Goal: Task Accomplishment & Management: Use online tool/utility

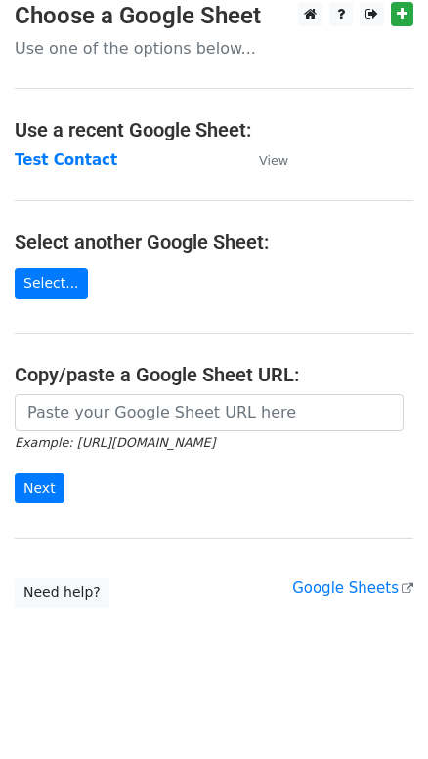
scroll to position [16, 0]
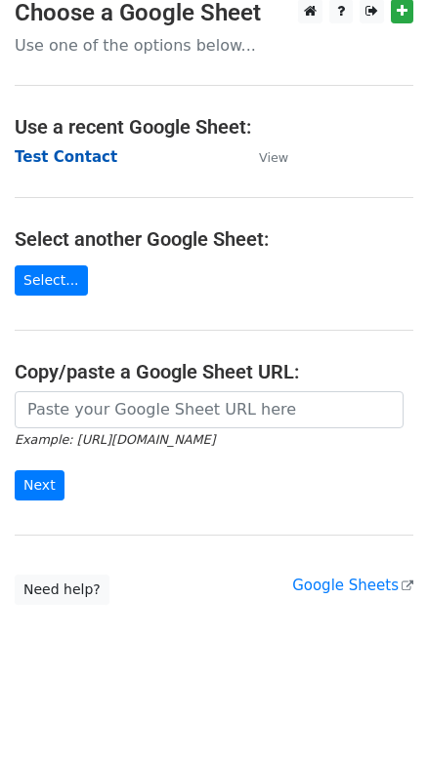
click at [72, 158] on strong "Test Contact" at bounding box center [66, 157] width 103 height 18
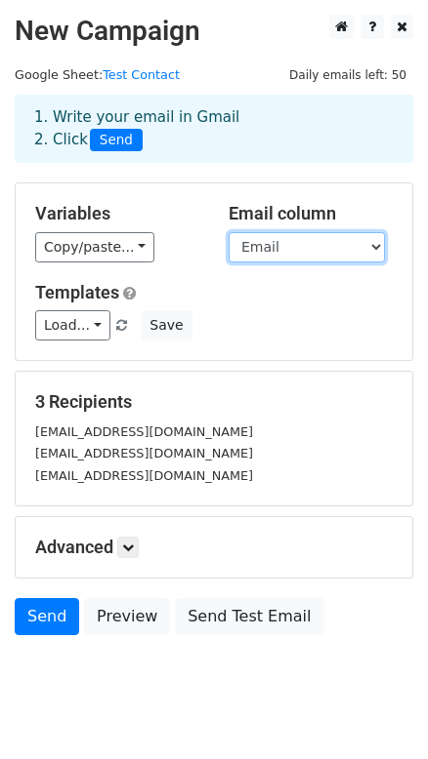
click at [274, 261] on select "Union Title First Name Last Name Email CC Copy Copy" at bounding box center [306, 247] width 156 height 30
click at [265, 253] on select "Union Title First Name Last Name Email CC Copy Copy" at bounding box center [306, 247] width 156 height 30
click at [228, 232] on select "Union Title First Name Last Name Email CC Copy Copy" at bounding box center [306, 247] width 156 height 30
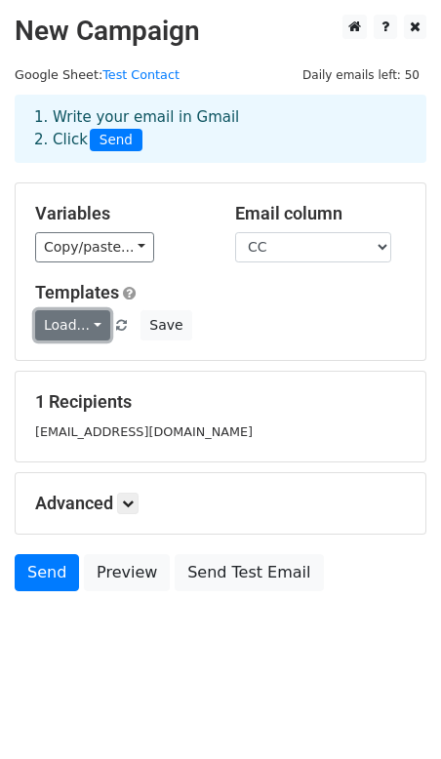
click at [64, 330] on link "Load..." at bounding box center [72, 325] width 75 height 30
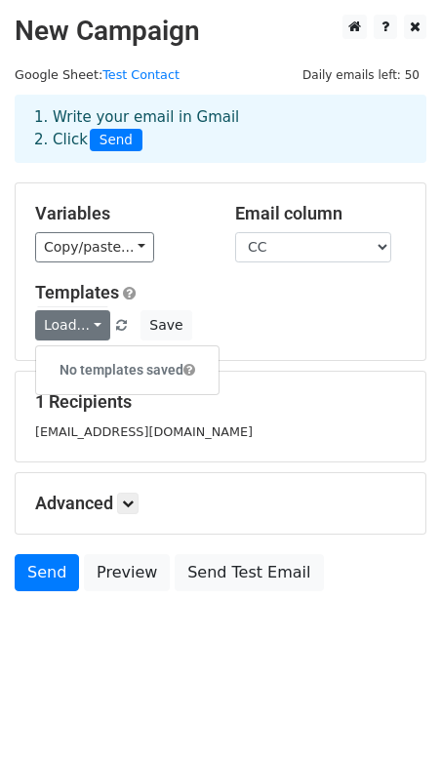
click at [281, 287] on h5 "Templates" at bounding box center [220, 292] width 371 height 21
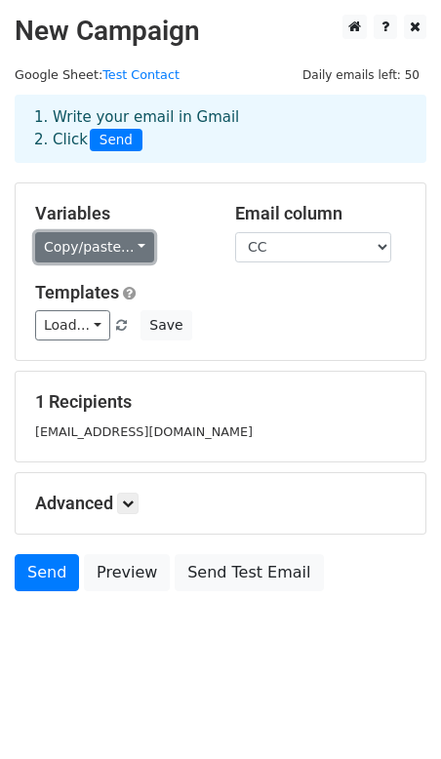
click at [128, 249] on link "Copy/paste..." at bounding box center [94, 247] width 119 height 30
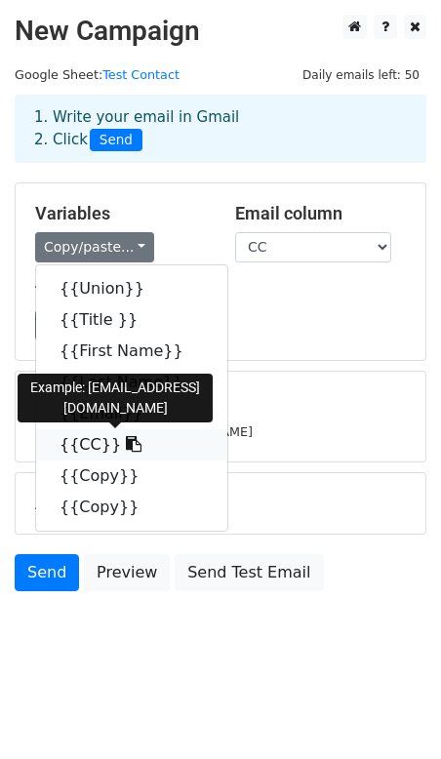
click at [62, 448] on link "{{CC}}" at bounding box center [131, 445] width 191 height 31
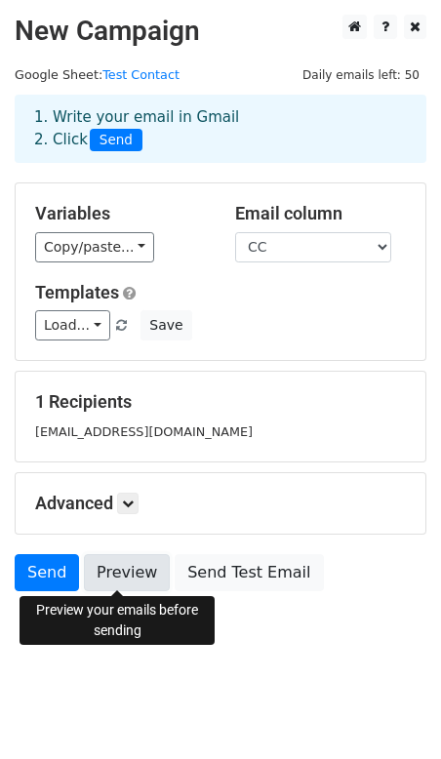
click at [141, 579] on link "Preview" at bounding box center [127, 572] width 86 height 37
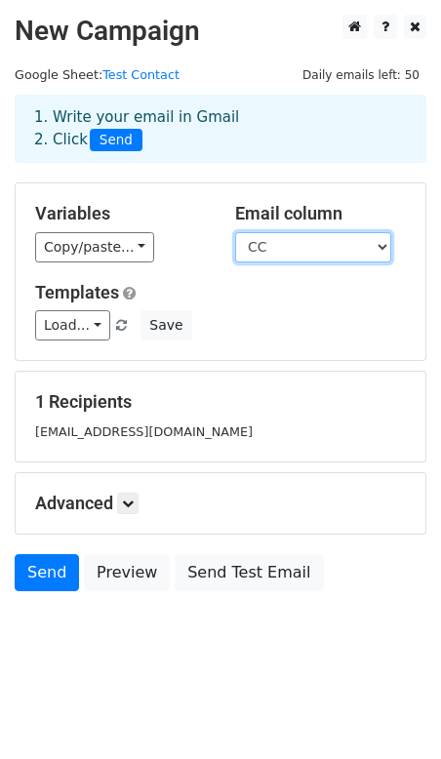
click at [283, 254] on select "Union Title First Name Last Name Email CC Copy Copy" at bounding box center [313, 247] width 156 height 30
click at [351, 259] on select "Union Title First Name Last Name Email CC Copy Copy" at bounding box center [313, 247] width 156 height 30
click at [235, 232] on select "Union Title First Name Last Name Email CC Copy Copy" at bounding box center [313, 247] width 156 height 30
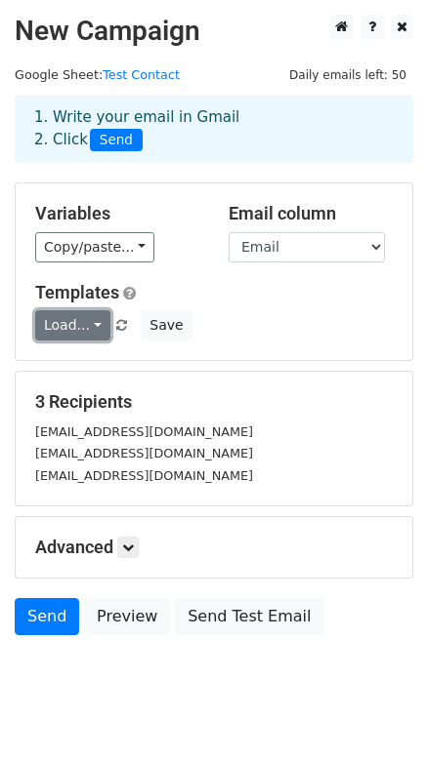
click at [86, 328] on link "Load..." at bounding box center [72, 325] width 75 height 30
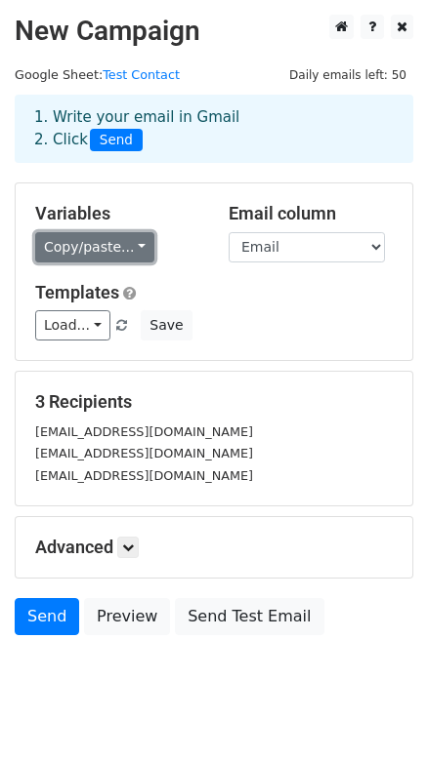
click at [120, 249] on link "Copy/paste..." at bounding box center [94, 247] width 119 height 30
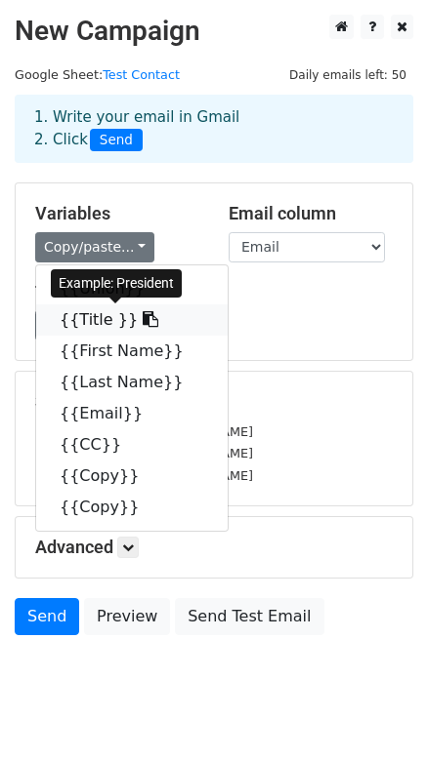
click at [143, 316] on icon at bounding box center [151, 319] width 16 height 16
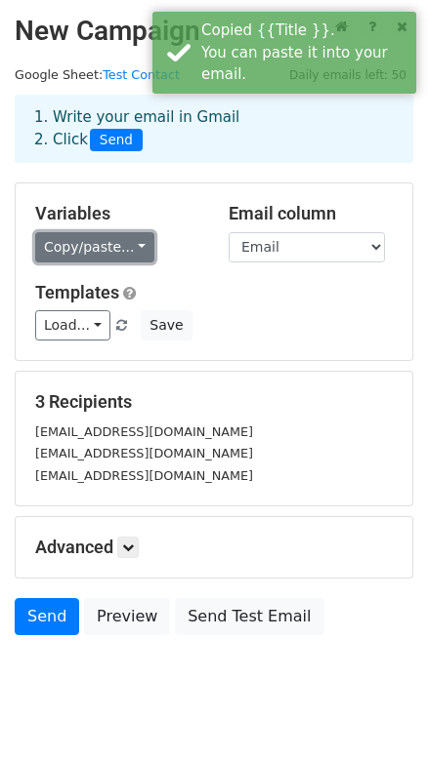
click at [116, 245] on link "Copy/paste..." at bounding box center [94, 247] width 119 height 30
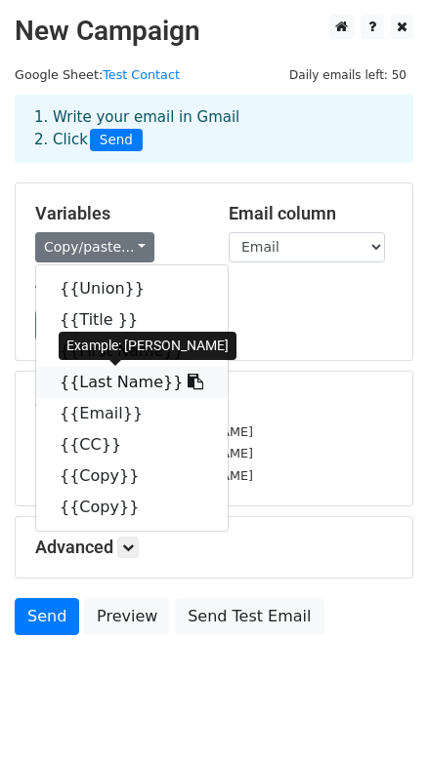
click at [95, 385] on link "{{Last Name}}" at bounding box center [131, 382] width 191 height 31
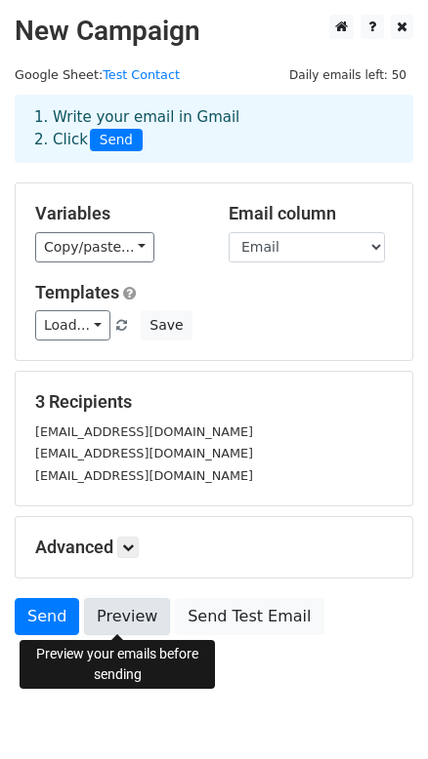
click at [114, 620] on link "Preview" at bounding box center [127, 616] width 86 height 37
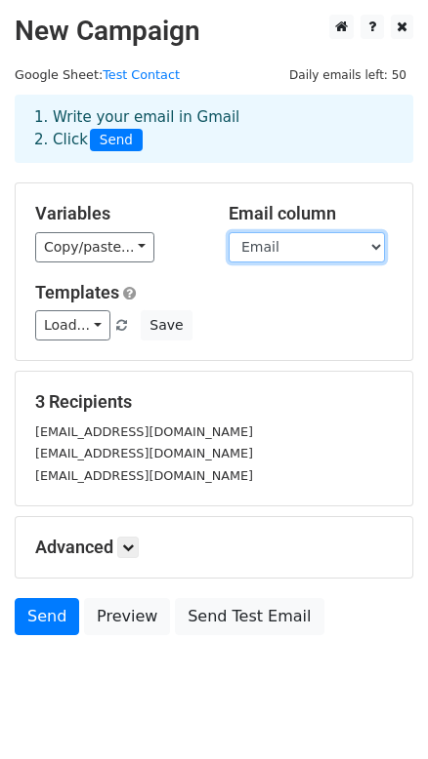
click at [309, 253] on select "Union Title First Name Last Name Email CC Copy Copy" at bounding box center [306, 247] width 156 height 30
select select "CC"
click at [228, 232] on select "Union Title First Name Last Name Email CC Copy Copy" at bounding box center [306, 247] width 156 height 30
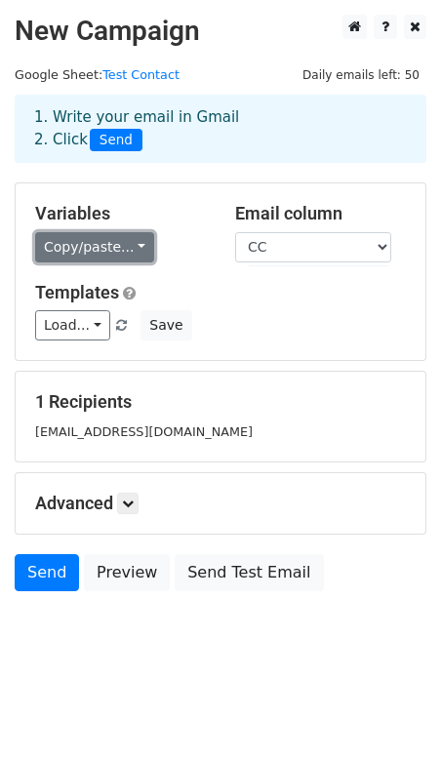
click at [110, 258] on link "Copy/paste..." at bounding box center [94, 247] width 119 height 30
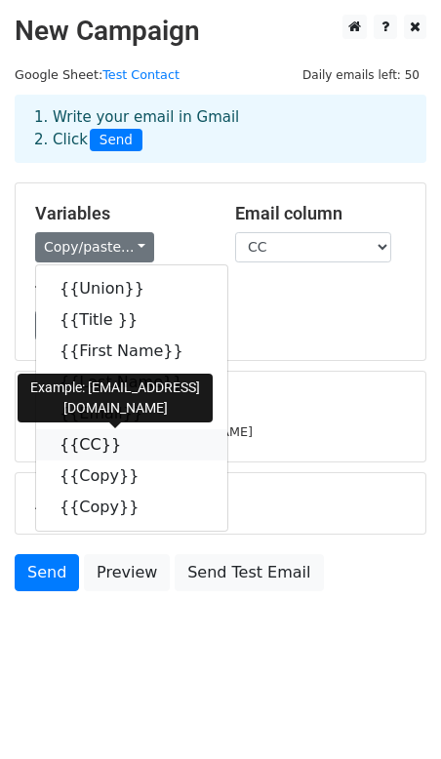
click at [89, 446] on link "{{CC}}" at bounding box center [131, 445] width 191 height 31
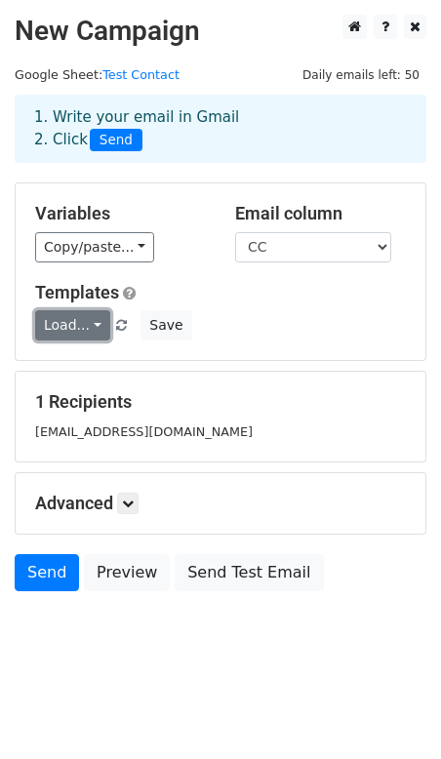
click at [73, 331] on link "Load..." at bounding box center [72, 325] width 75 height 30
click at [77, 326] on link "Load..." at bounding box center [72, 325] width 75 height 30
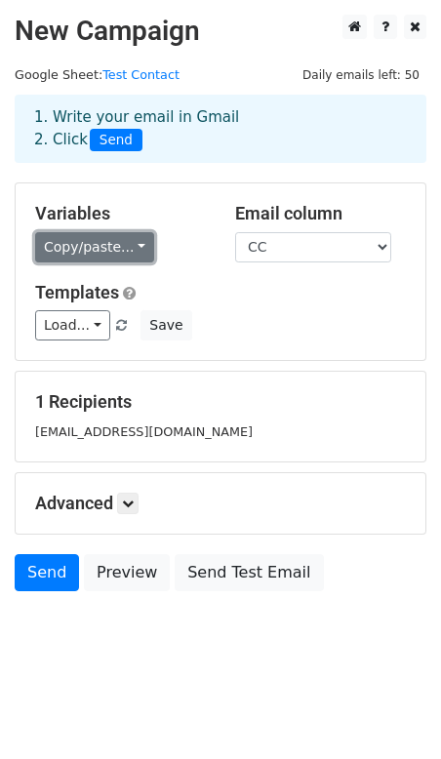
click at [79, 241] on link "Copy/paste..." at bounding box center [94, 247] width 119 height 30
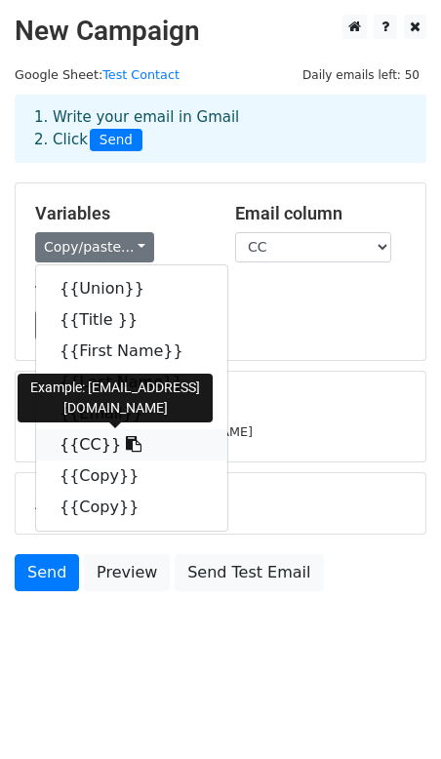
click at [82, 443] on link "{{CC}}" at bounding box center [131, 445] width 191 height 31
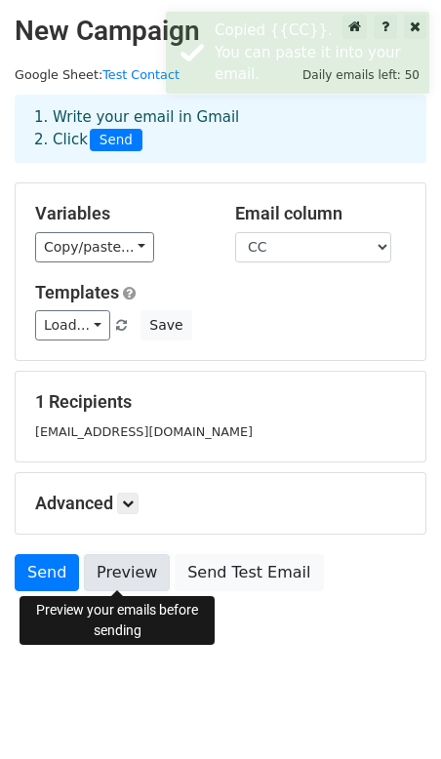
click at [110, 555] on link "Preview" at bounding box center [127, 572] width 86 height 37
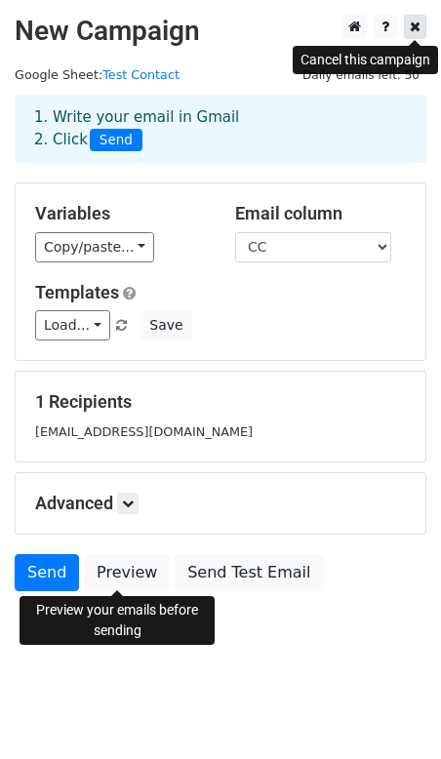
click at [420, 27] on icon at bounding box center [415, 27] width 11 height 14
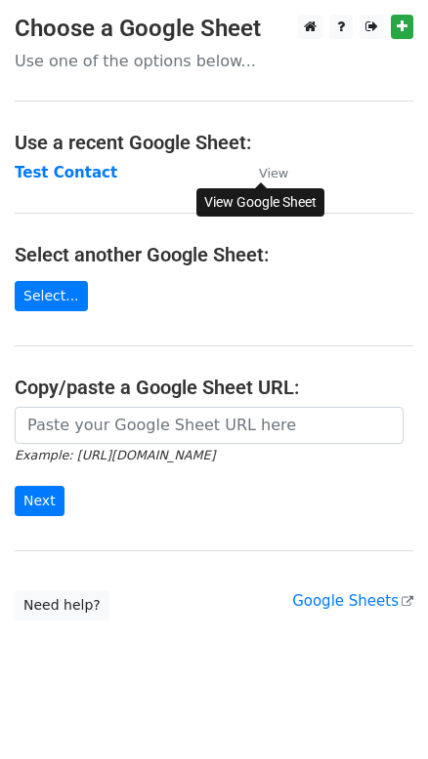
click at [267, 168] on small "View" at bounding box center [273, 173] width 29 height 15
click at [34, 305] on link "Select..." at bounding box center [51, 296] width 73 height 30
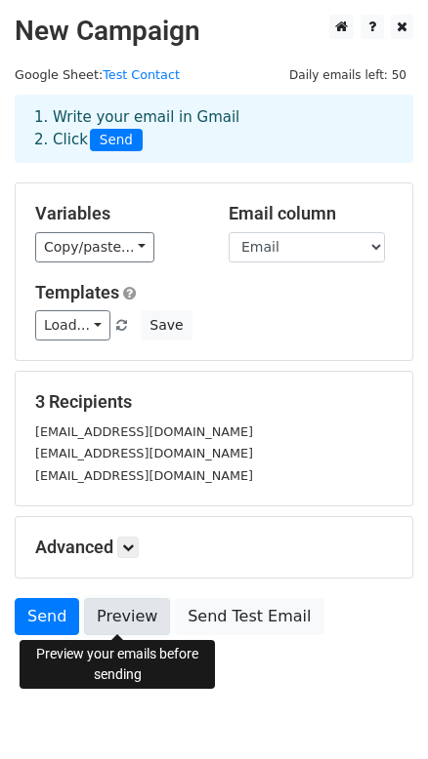
click at [125, 623] on link "Preview" at bounding box center [127, 616] width 86 height 37
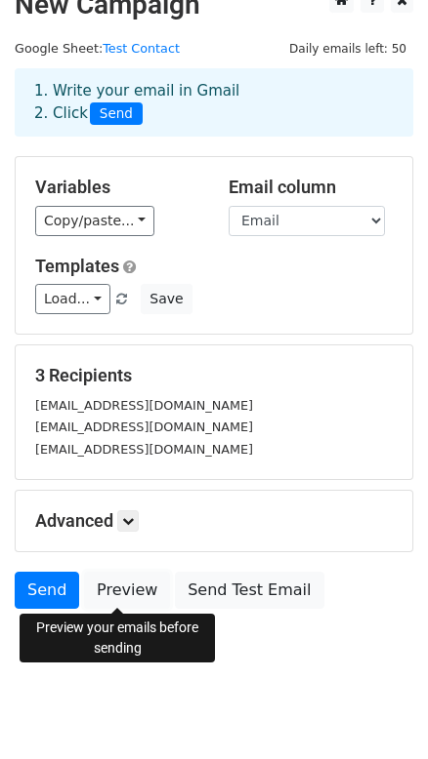
scroll to position [40, 0]
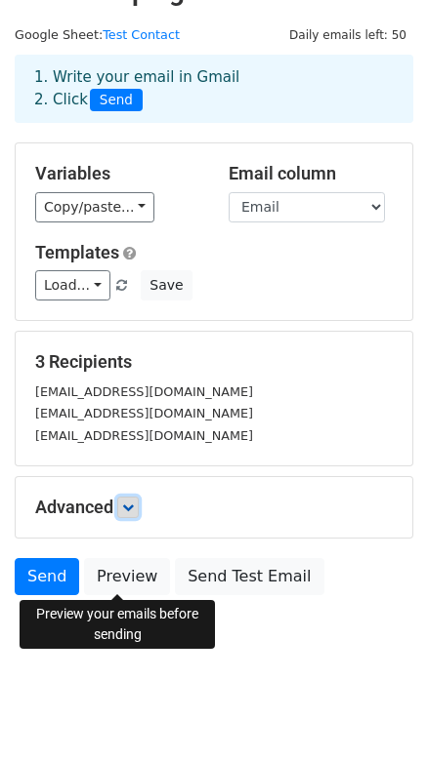
click at [139, 503] on link at bounding box center [127, 507] width 21 height 21
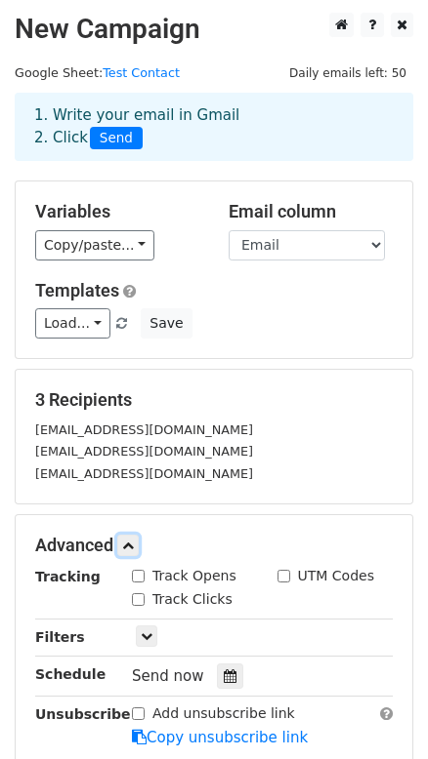
scroll to position [0, 0]
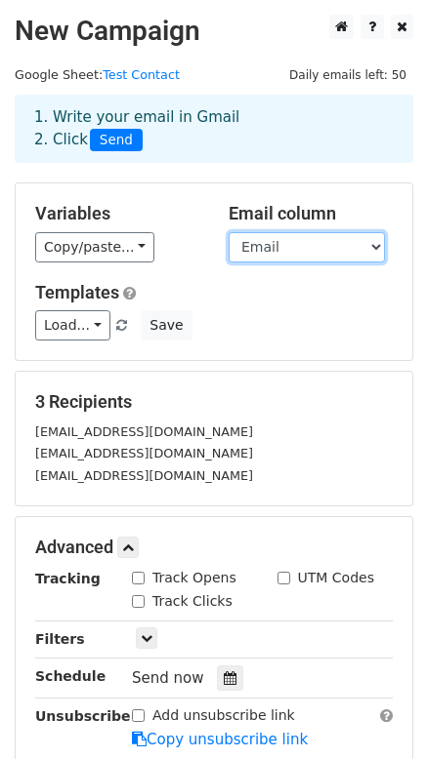
click at [246, 243] on select "Union Title First Name Last Name Email CC Copy Copy" at bounding box center [306, 247] width 156 height 30
click at [244, 230] on div "Email column Union Title First Name Last Name Email CC Copy Copy" at bounding box center [310, 233] width 193 height 60
click at [313, 240] on select "Union Title First Name Last Name Email CC Copy Copy" at bounding box center [306, 247] width 156 height 30
select select "CC"
click at [228, 232] on select "Union Title First Name Last Name Email CC Copy Copy" at bounding box center [306, 247] width 156 height 30
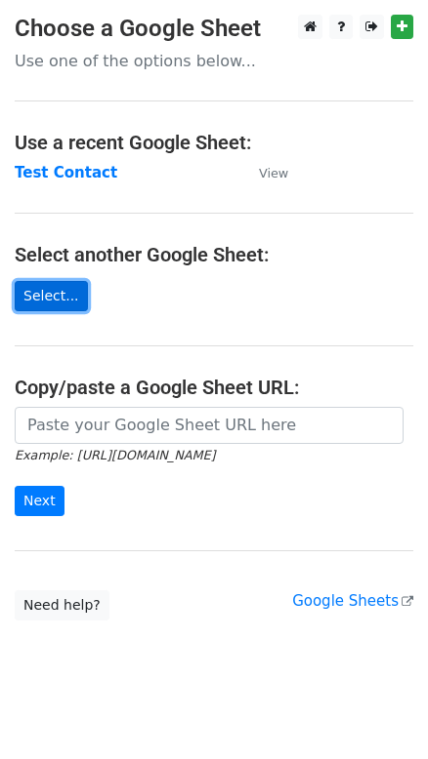
click at [43, 301] on link "Select..." at bounding box center [51, 296] width 73 height 30
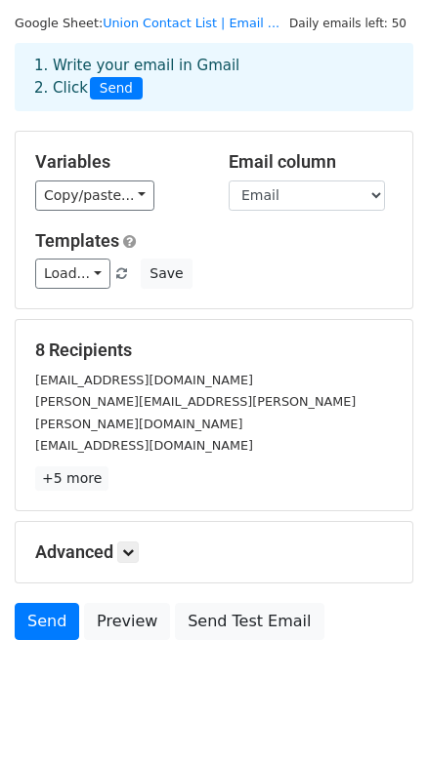
scroll to position [76, 0]
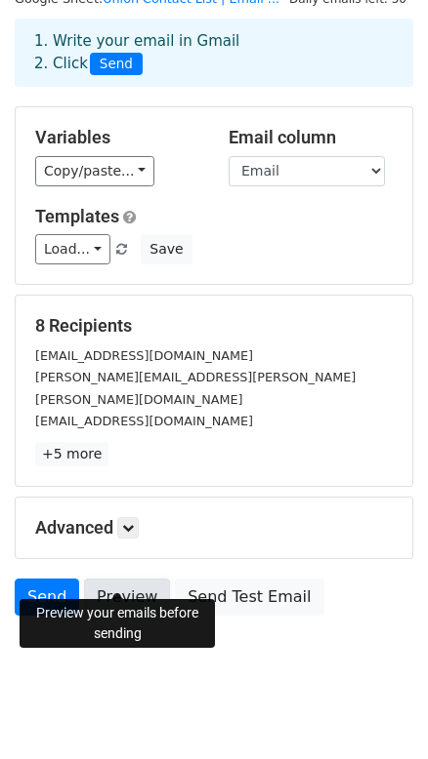
click at [127, 579] on link "Preview" at bounding box center [127, 597] width 86 height 37
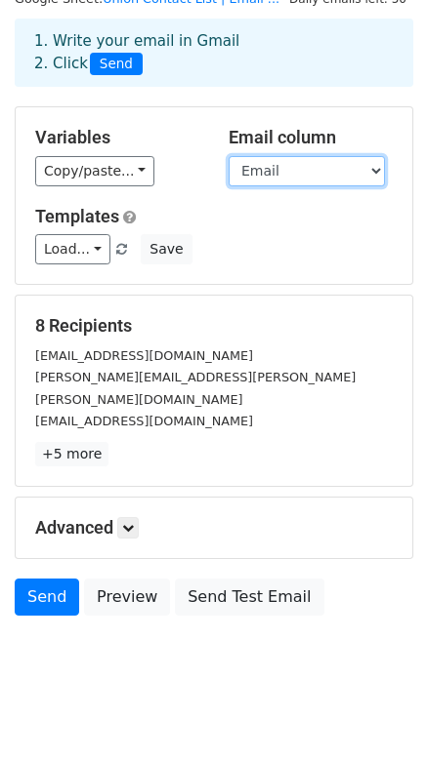
click at [281, 176] on select "Union Title First Name Last Name Email CC" at bounding box center [306, 171] width 156 height 30
click at [228, 156] on select "Union Title First Name Last Name Email CC" at bounding box center [306, 171] width 156 height 30
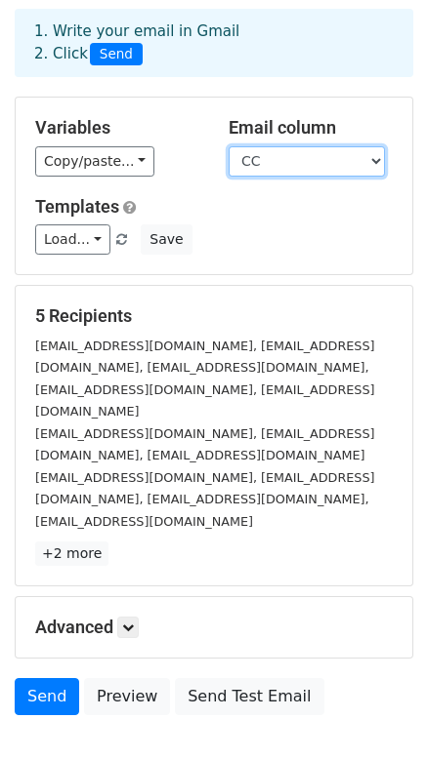
scroll to position [119, 0]
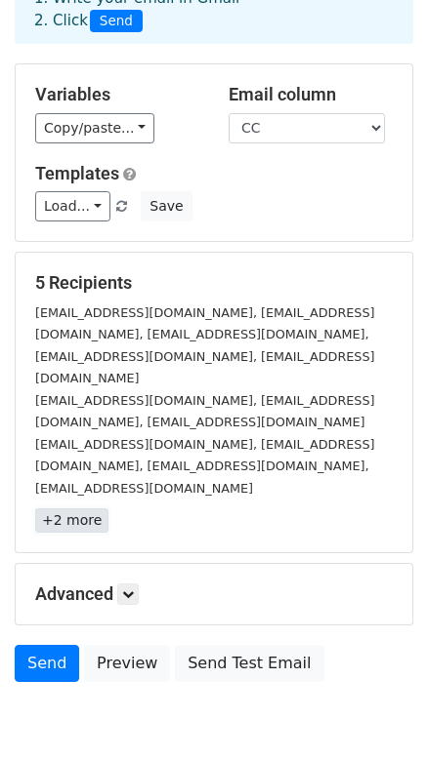
click at [80, 509] on link "+2 more" at bounding box center [71, 521] width 73 height 24
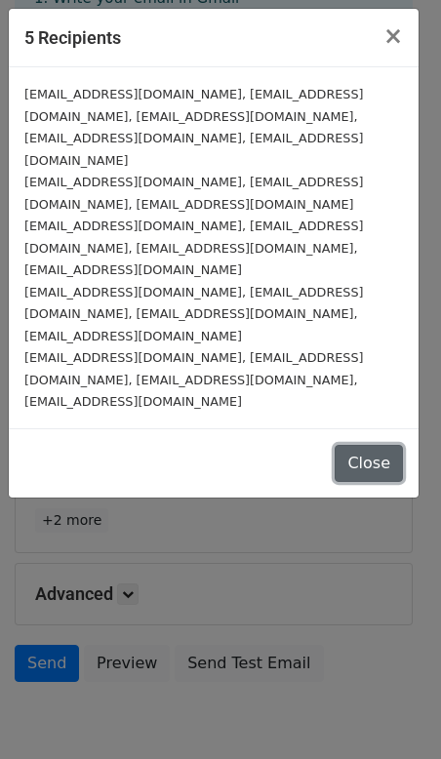
click at [356, 445] on button "Close" at bounding box center [369, 463] width 68 height 37
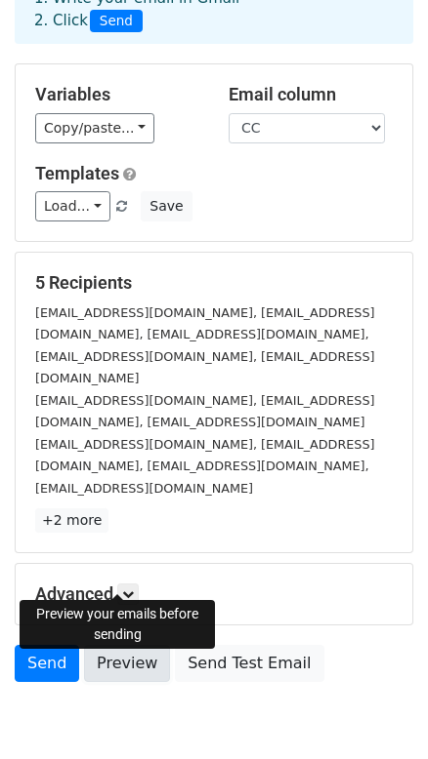
click at [123, 645] on link "Preview" at bounding box center [127, 663] width 86 height 37
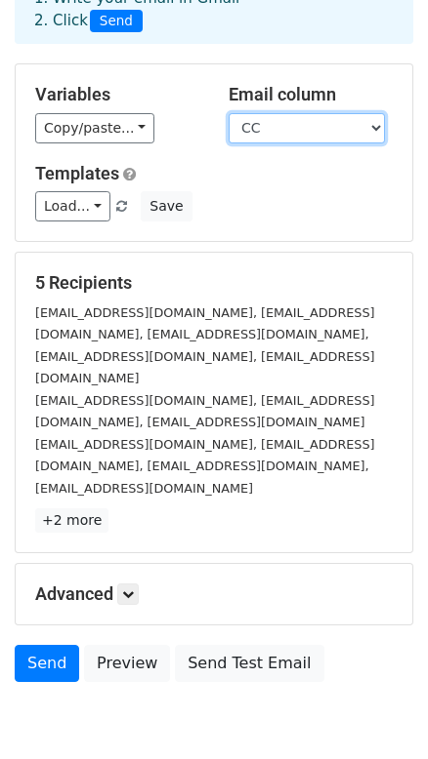
click at [291, 122] on select "Union Title First Name Last Name Email CC" at bounding box center [306, 128] width 156 height 30
click at [228, 113] on select "Union Title First Name Last Name Email CC" at bounding box center [306, 128] width 156 height 30
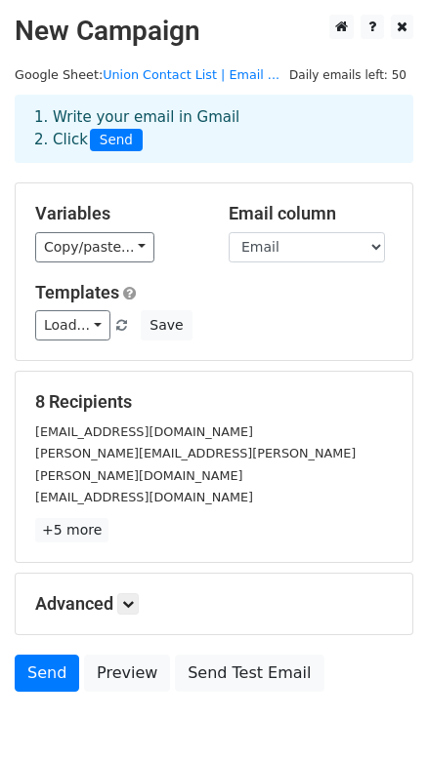
scroll to position [76, 0]
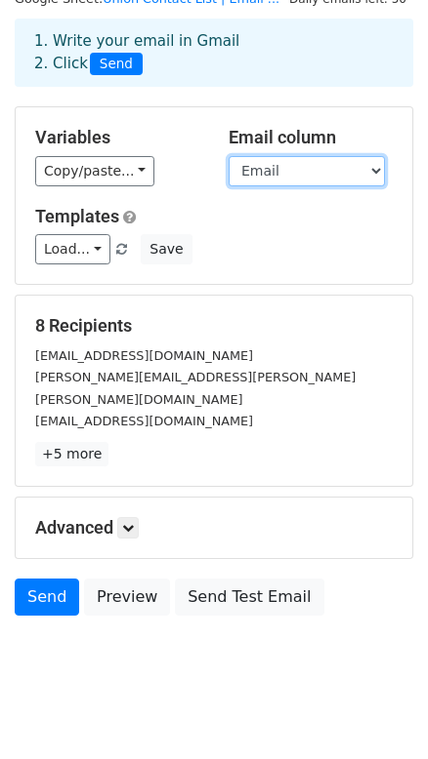
click at [305, 179] on select "Union Title First Name Last Name Email CC" at bounding box center [306, 171] width 156 height 30
select select "CC"
click at [228, 156] on select "Union Title First Name Last Name Email CC" at bounding box center [306, 171] width 156 height 30
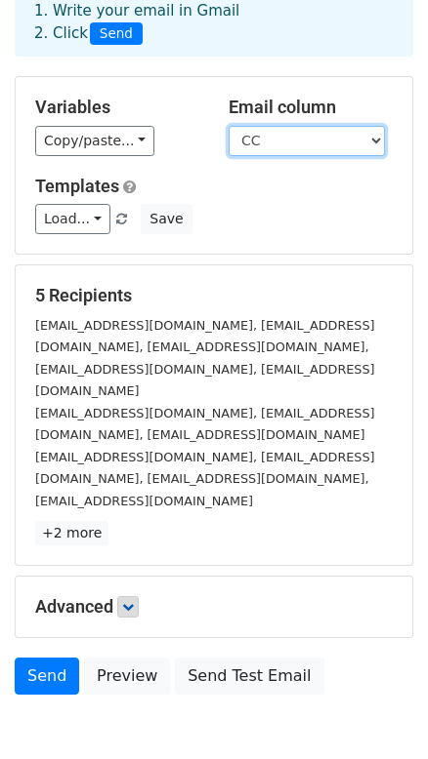
scroll to position [119, 0]
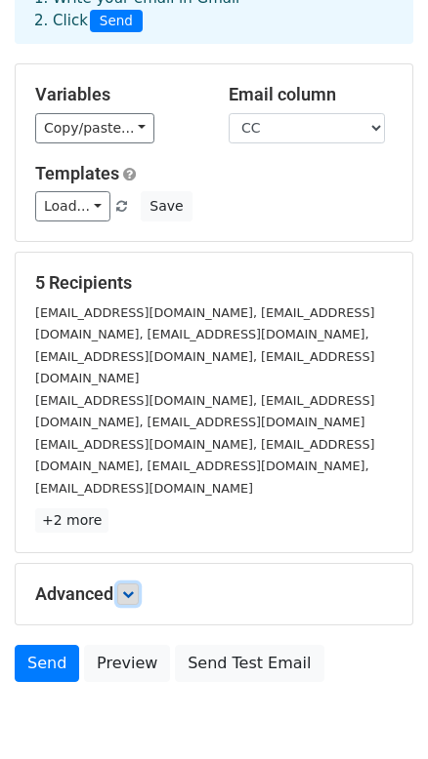
click at [132, 584] on link at bounding box center [127, 594] width 21 height 21
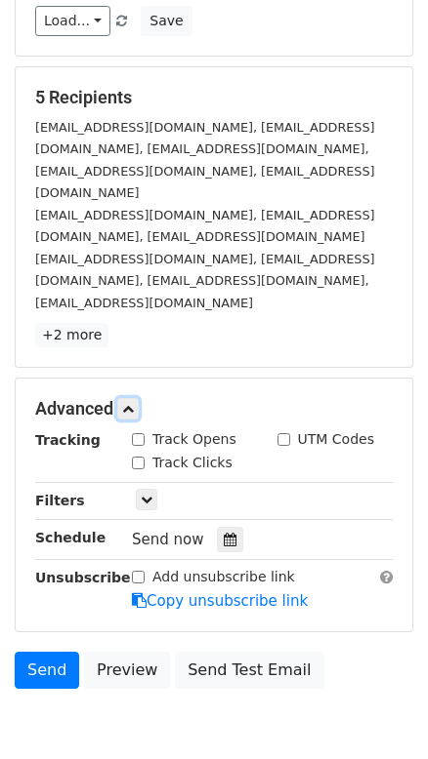
scroll to position [311, 0]
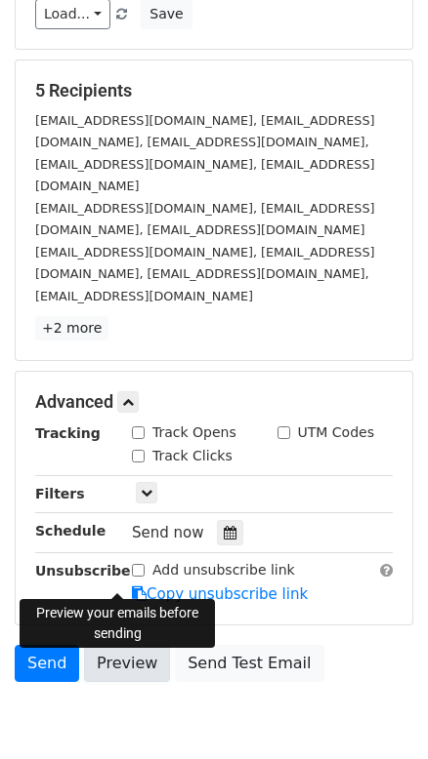
click at [144, 645] on link "Preview" at bounding box center [127, 663] width 86 height 37
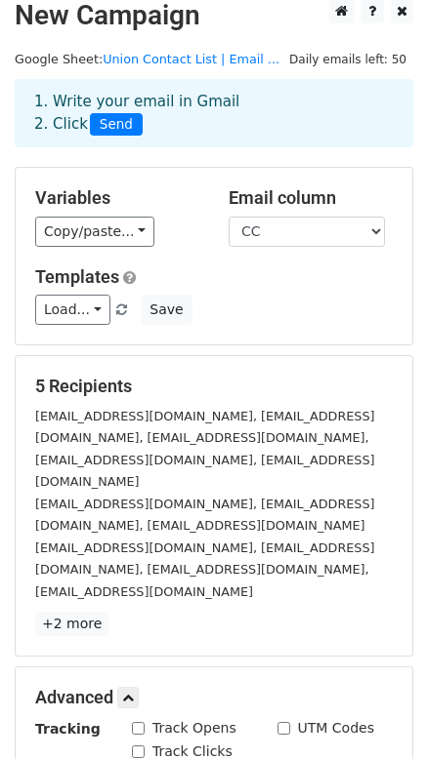
scroll to position [0, 0]
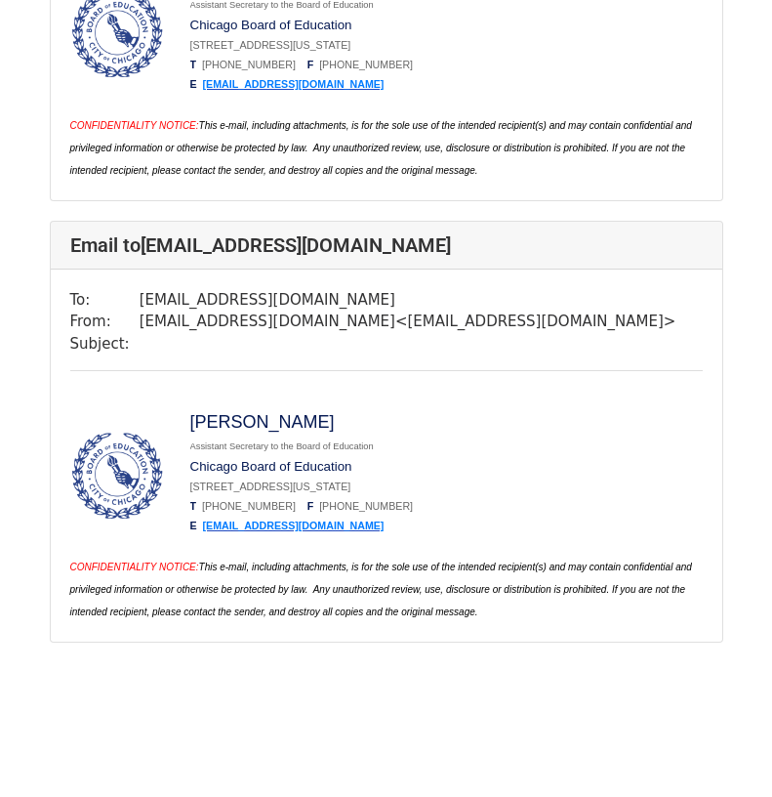
scroll to position [3117, 0]
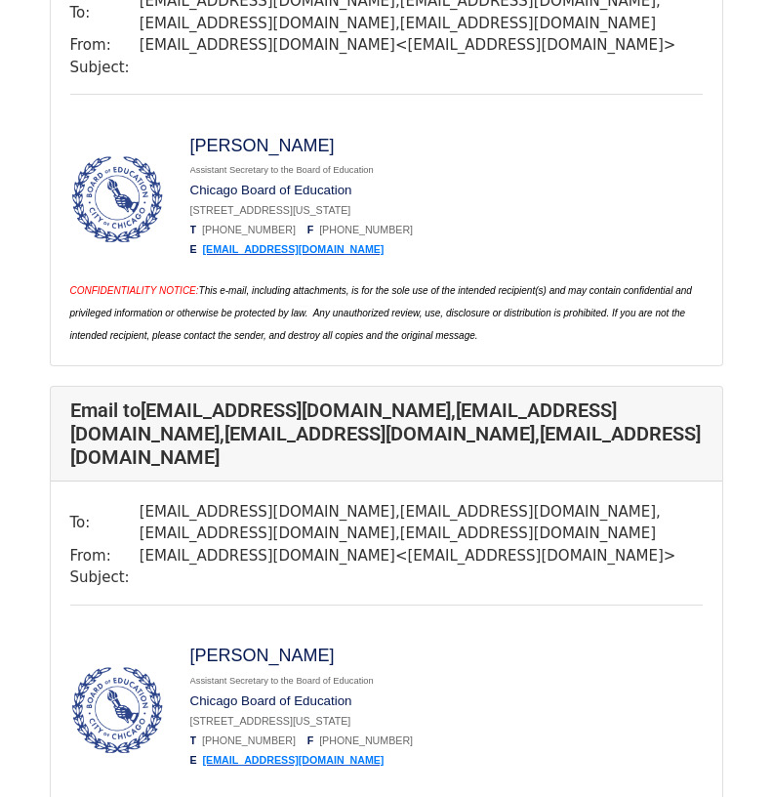
scroll to position [1921, 0]
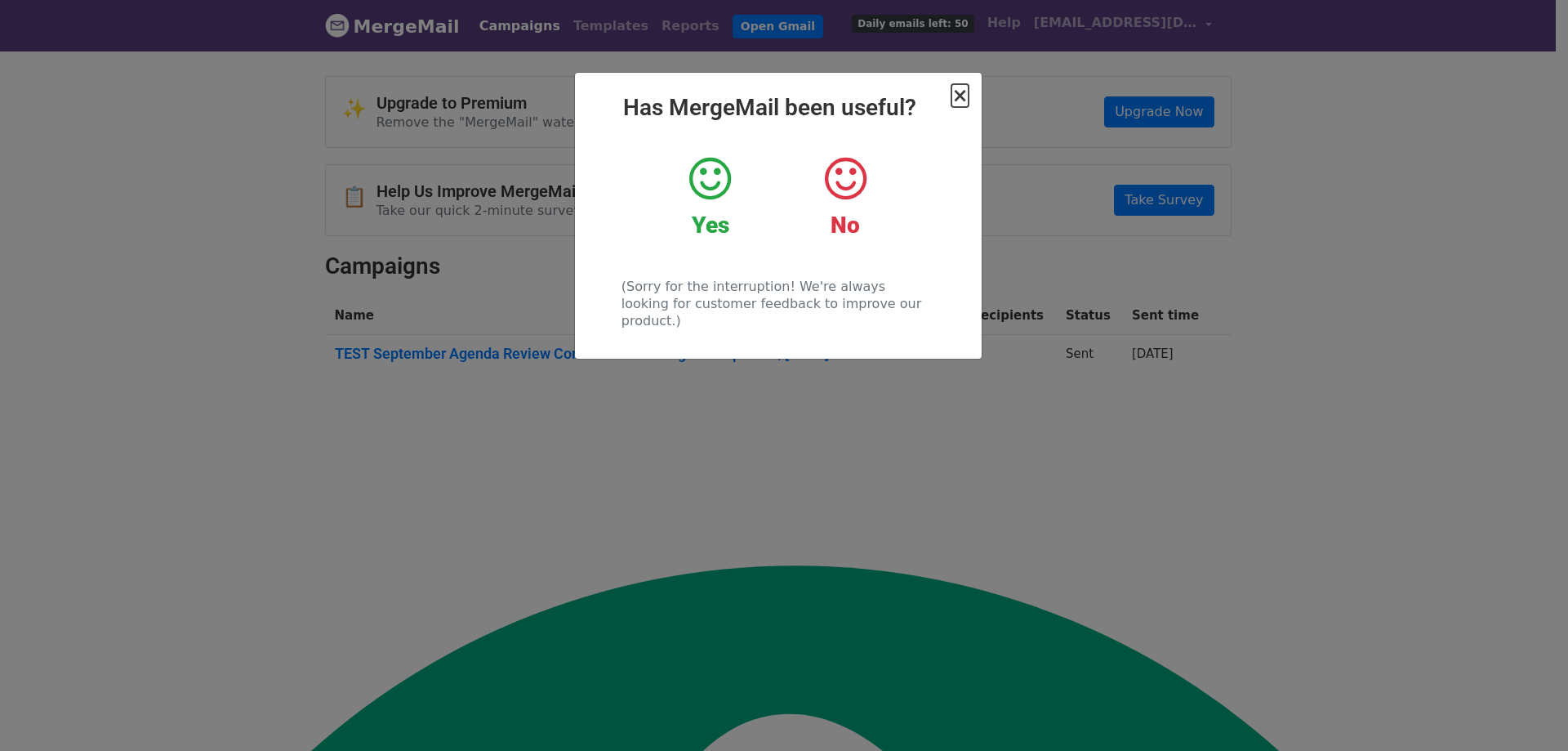
click at [962, 95] on span "×" at bounding box center [960, 95] width 17 height 23
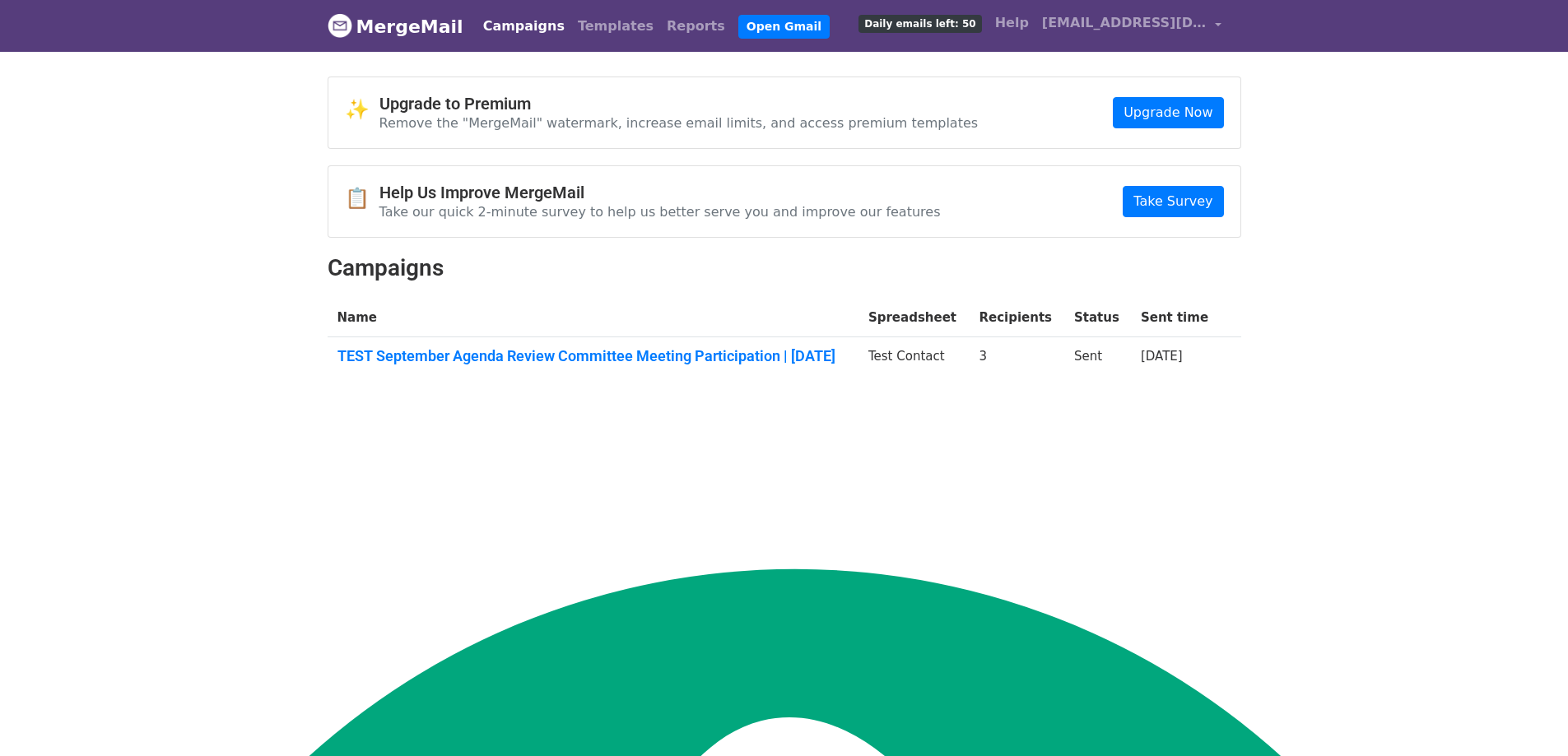
click at [964, 24] on span "Daily emails left: 50" at bounding box center [919, 24] width 122 height 18
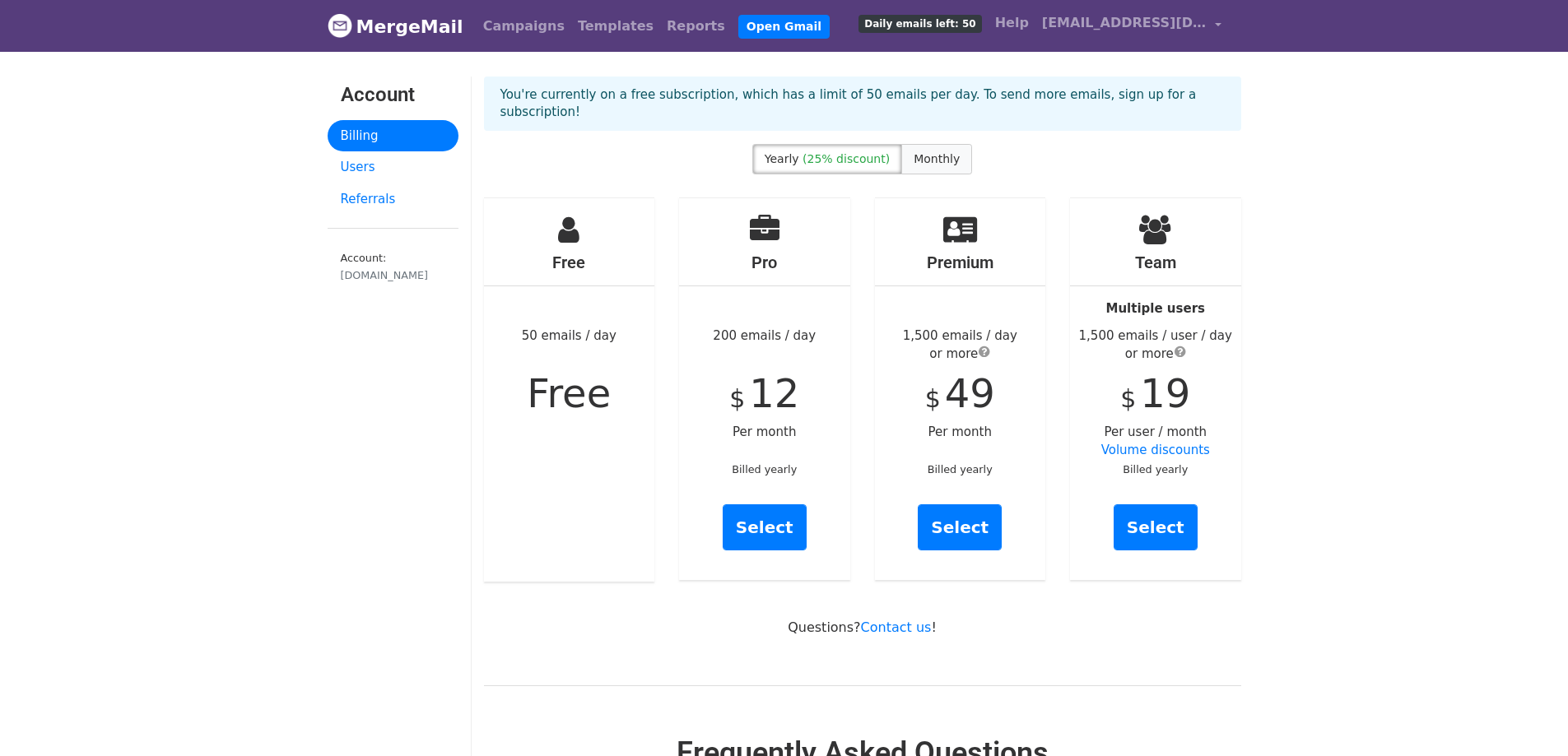
click at [926, 150] on label "Monthly" at bounding box center [937, 159] width 71 height 30
click at [835, 153] on label "Yearly (25% discount)" at bounding box center [827, 159] width 150 height 30
click at [494, 35] on link "Campaigns" at bounding box center [524, 26] width 94 height 33
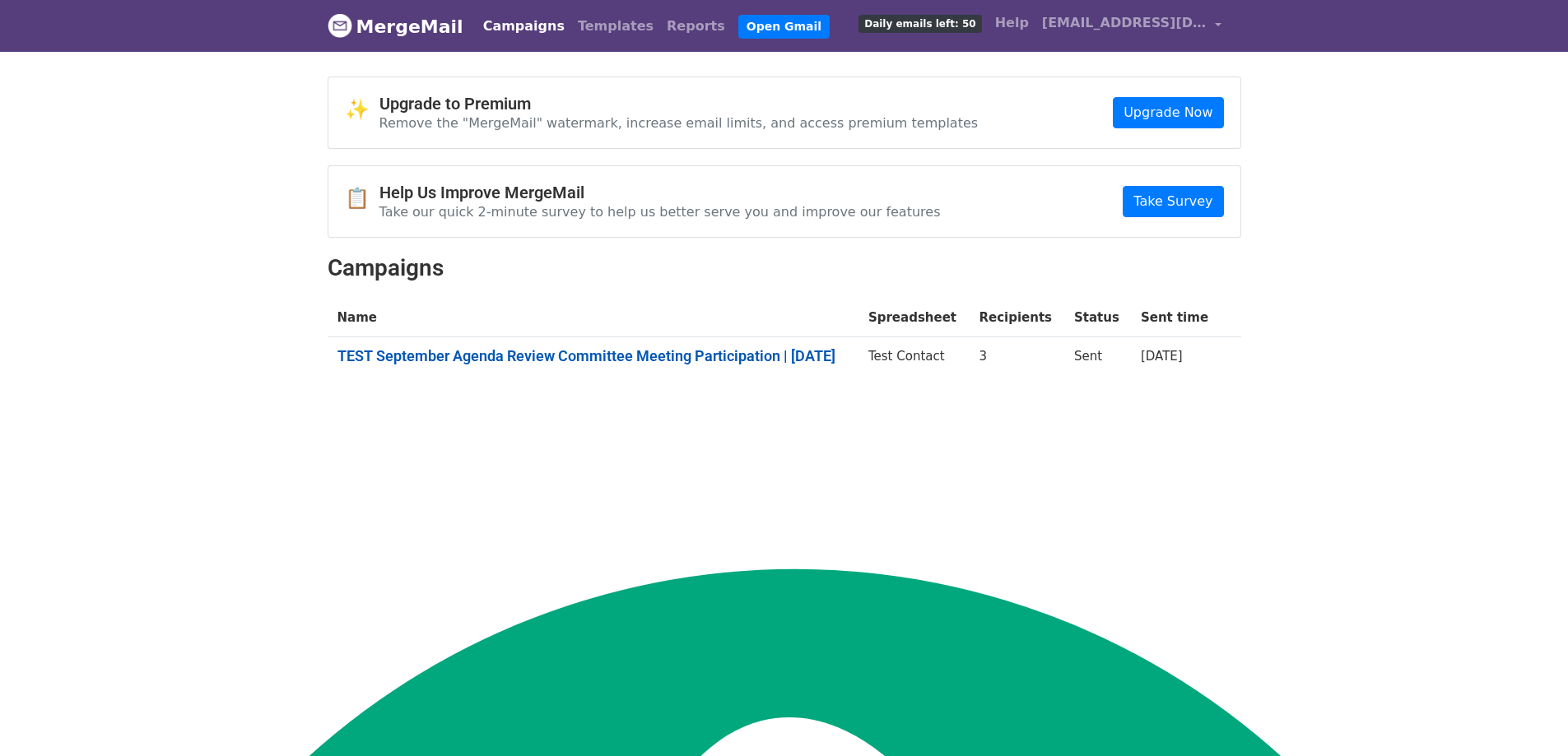
click at [408, 357] on link "TEST September Agenda Review Committee Meeting Participation | [DATE]" at bounding box center [593, 356] width 511 height 18
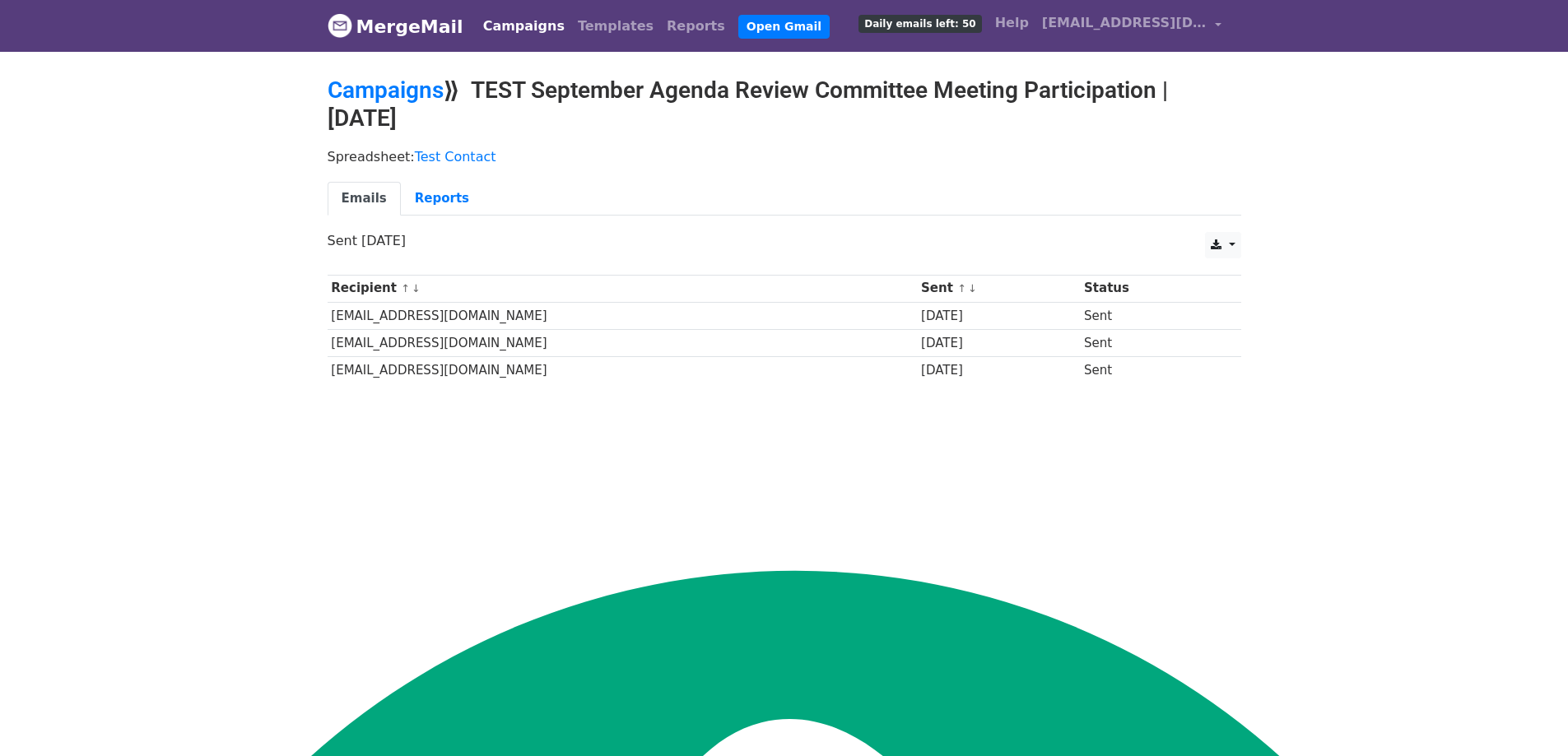
scroll to position [216, 0]
click at [414, 191] on link "Reports" at bounding box center [442, 199] width 83 height 34
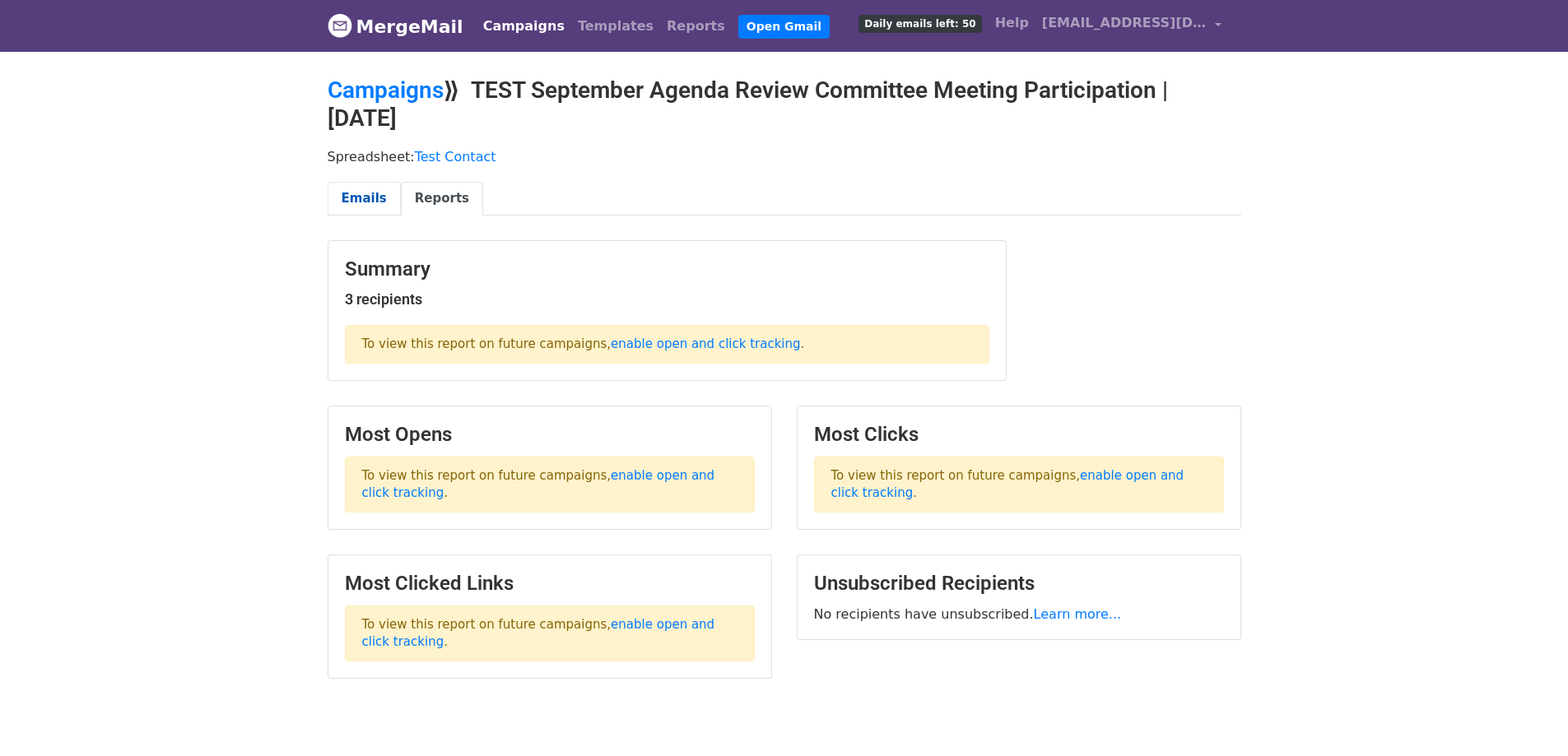
click at [372, 201] on link "Emails" at bounding box center [364, 199] width 73 height 34
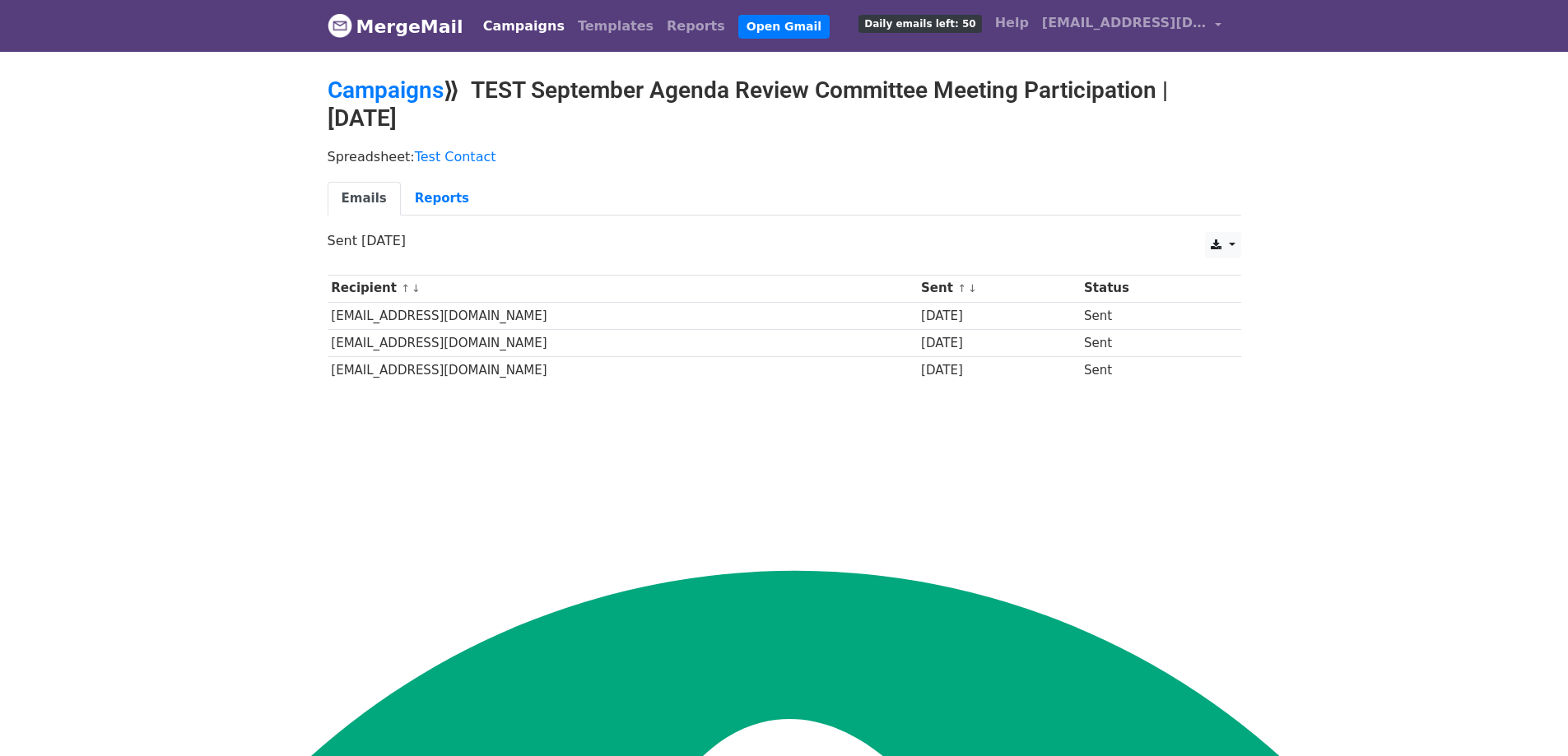
scroll to position [216, 0]
click at [400, 34] on link "MergeMail" at bounding box center [395, 26] width 136 height 35
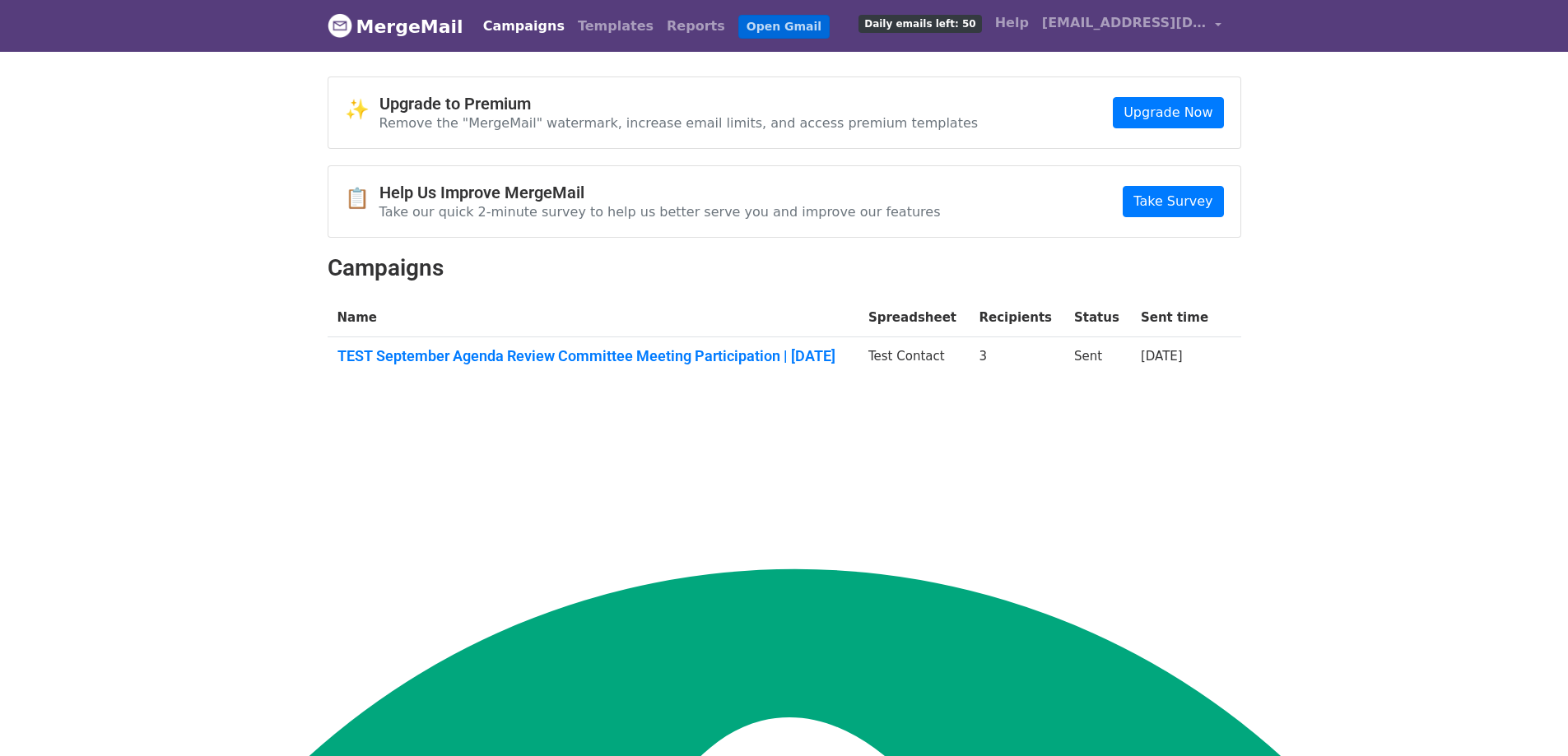
scroll to position [212, 0]
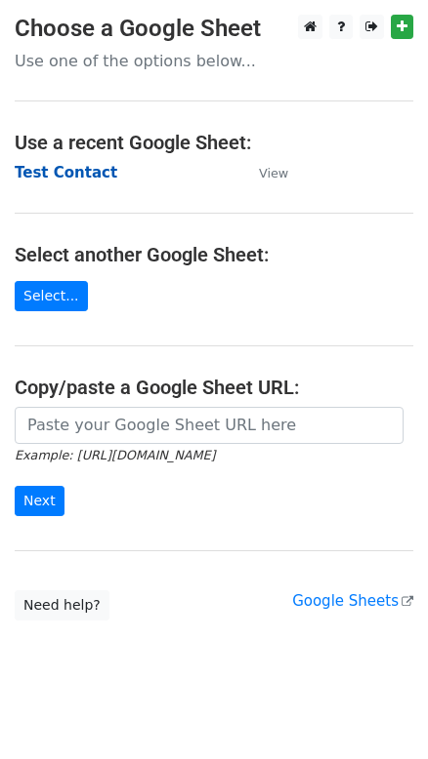
click at [79, 175] on strong "Test Contact" at bounding box center [66, 173] width 103 height 18
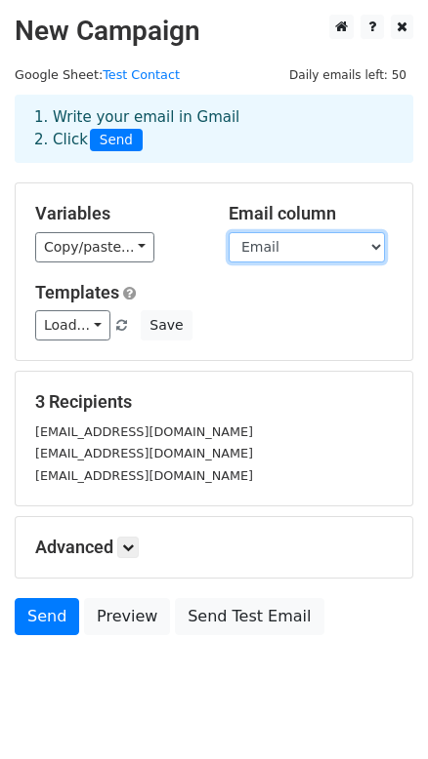
click at [282, 248] on select "Union Title First Name Last Name Email CC Copy Copy" at bounding box center [306, 247] width 156 height 30
click at [228, 232] on select "Union Title First Name Last Name Email CC Copy Copy" at bounding box center [306, 247] width 156 height 30
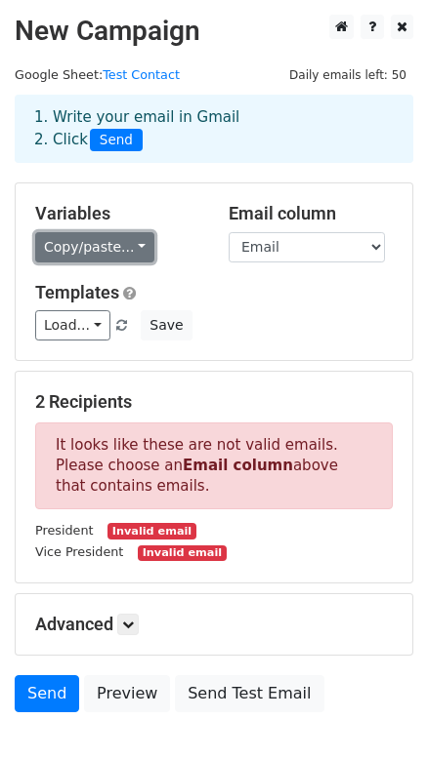
click at [79, 250] on link "Copy/paste..." at bounding box center [94, 247] width 119 height 30
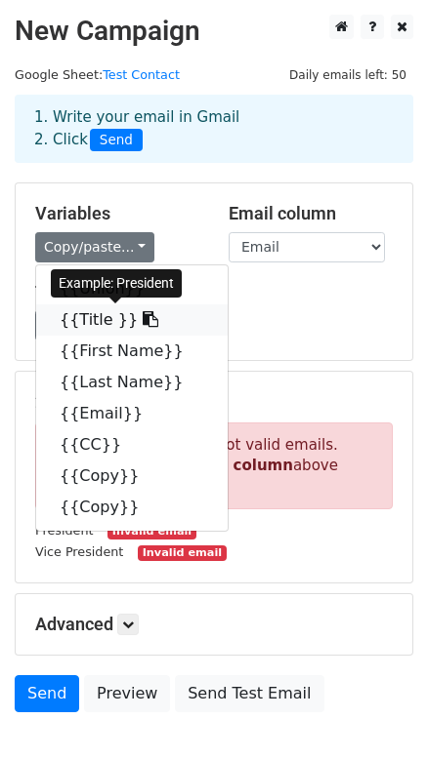
click at [81, 320] on link "{{Title }}" at bounding box center [131, 320] width 191 height 31
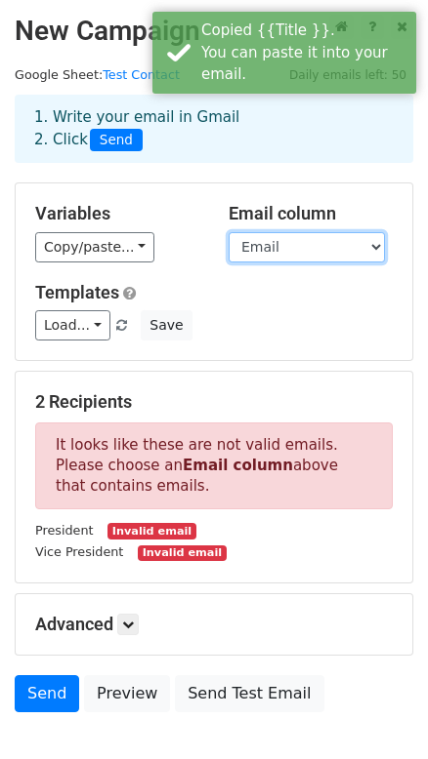
click at [284, 246] on select "Union Title First Name Last Name Email CC Copy Copy" at bounding box center [306, 247] width 156 height 30
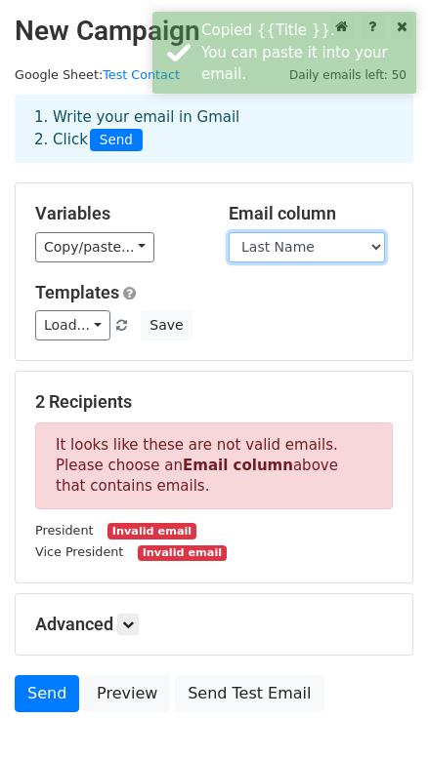
click at [228, 232] on select "Union Title First Name Last Name Email CC Copy Copy" at bounding box center [306, 247] width 156 height 30
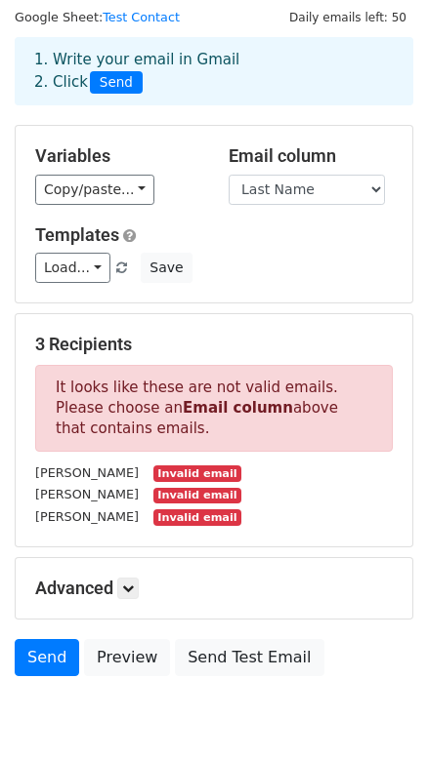
scroll to position [88, 0]
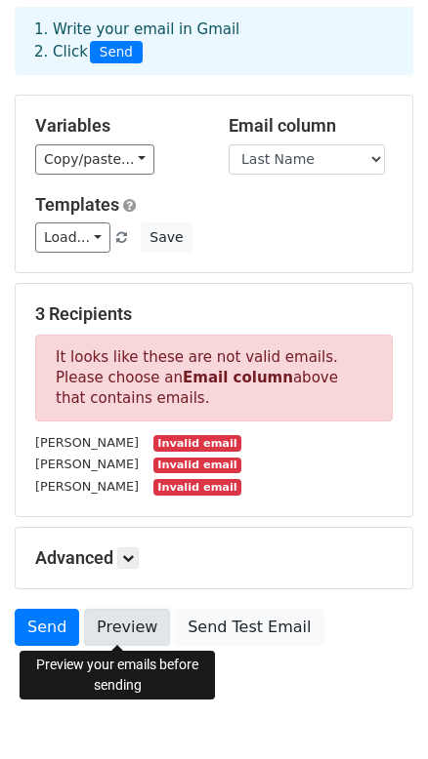
click at [126, 626] on link "Preview" at bounding box center [127, 627] width 86 height 37
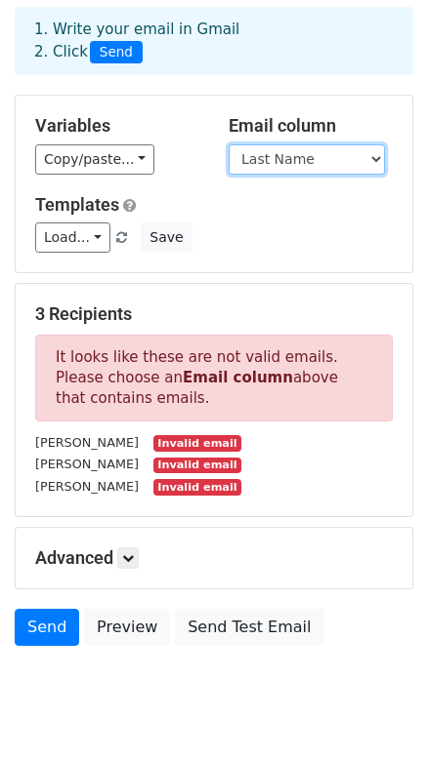
click at [294, 160] on select "Union Title First Name Last Name Email CC Copy Copy" at bounding box center [306, 159] width 156 height 30
click at [335, 152] on select "Union Title First Name Last Name Email CC Copy Copy" at bounding box center [306, 159] width 156 height 30
click at [228, 144] on select "Union Title First Name Last Name Email CC Copy Copy" at bounding box center [306, 159] width 156 height 30
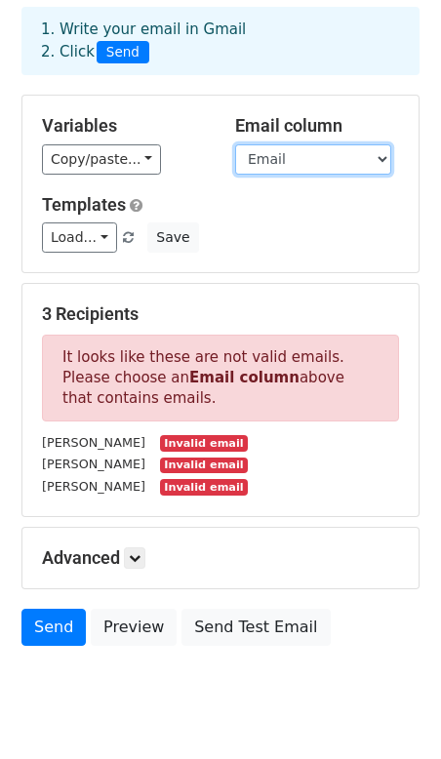
scroll to position [0, 0]
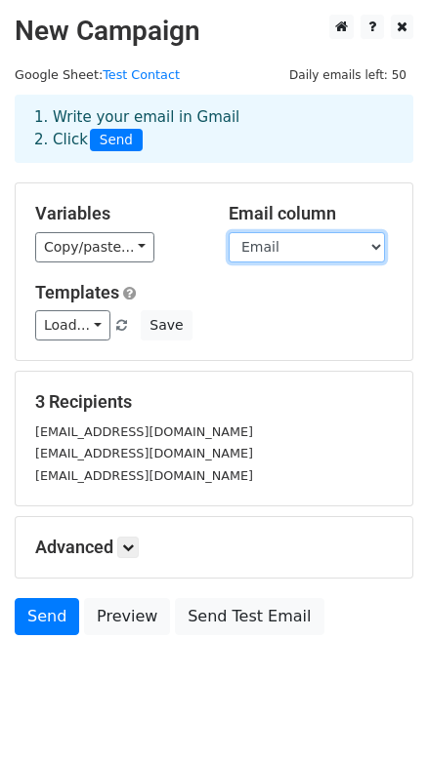
click at [284, 253] on select "Union Title First Name Last Name Email CC Copy Copy" at bounding box center [306, 247] width 156 height 30
select select "CC"
click at [228, 232] on select "Union Title First Name Last Name Email CC Copy Copy" at bounding box center [306, 247] width 156 height 30
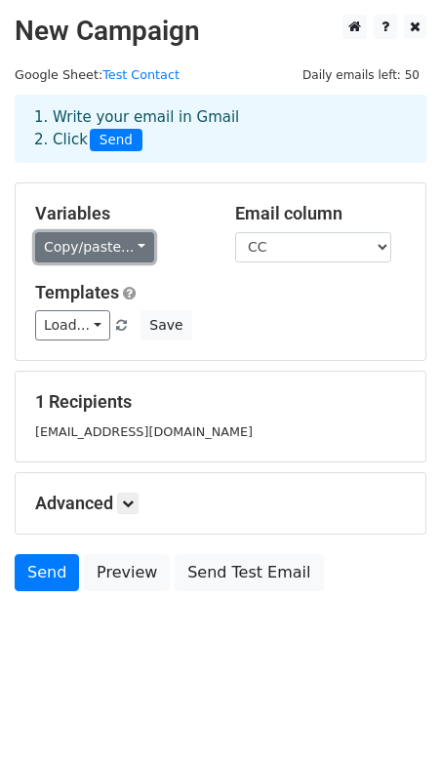
click at [134, 253] on link "Copy/paste..." at bounding box center [94, 247] width 119 height 30
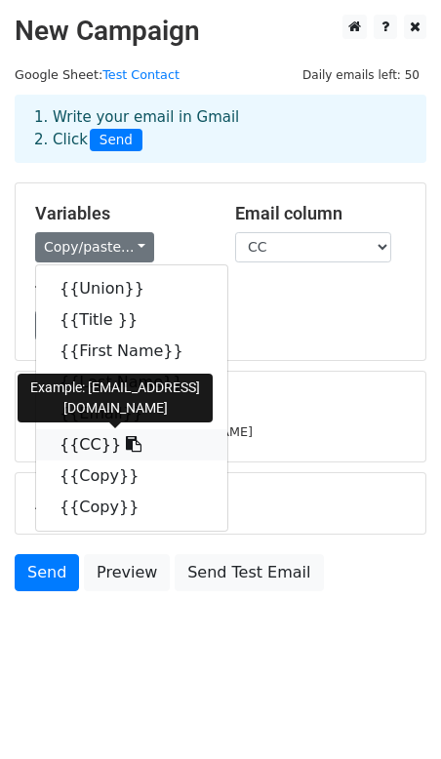
click at [126, 447] on icon at bounding box center [134, 444] width 16 height 16
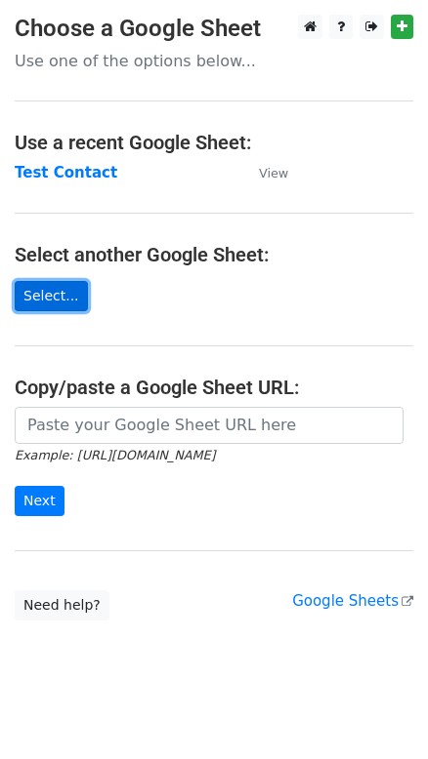
click at [51, 304] on link "Select..." at bounding box center [51, 296] width 73 height 30
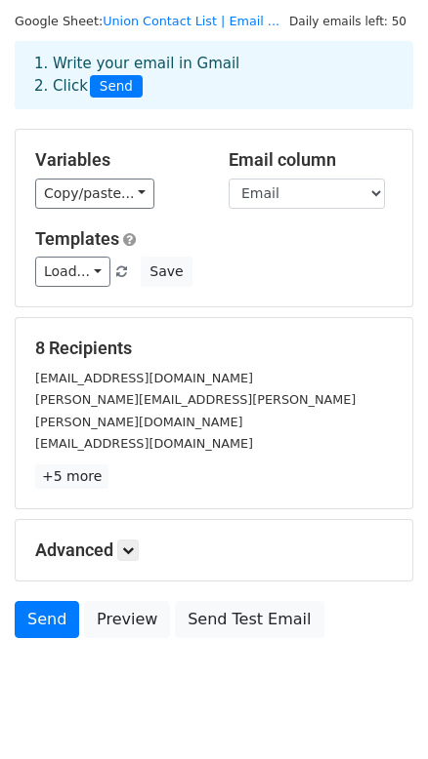
scroll to position [76, 0]
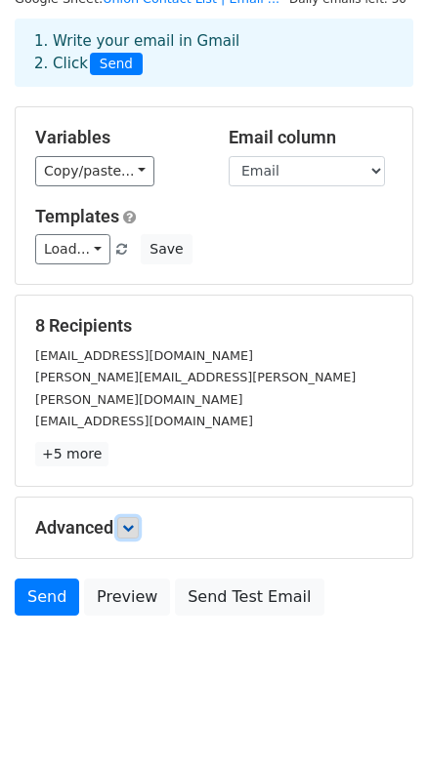
click at [134, 522] on icon at bounding box center [128, 528] width 12 height 12
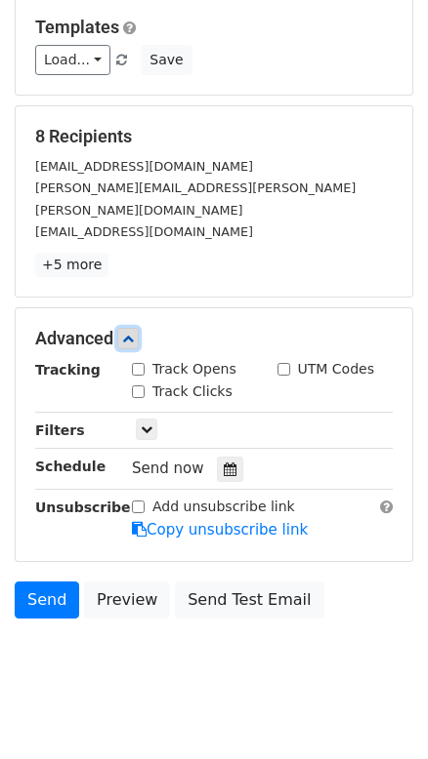
scroll to position [267, 0]
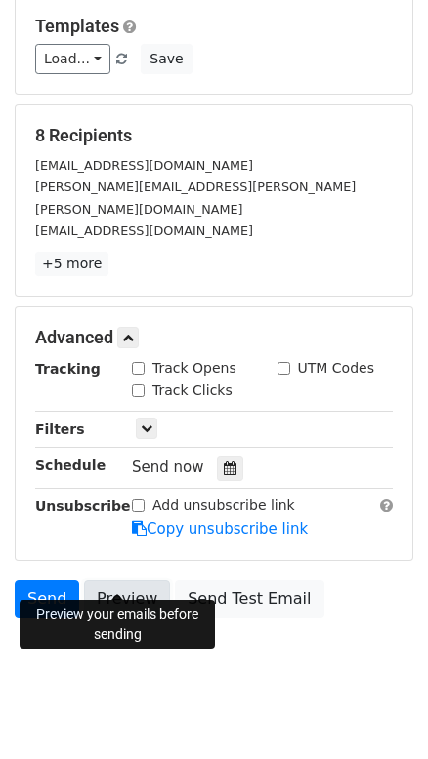
click at [112, 584] on link "Preview" at bounding box center [127, 599] width 86 height 37
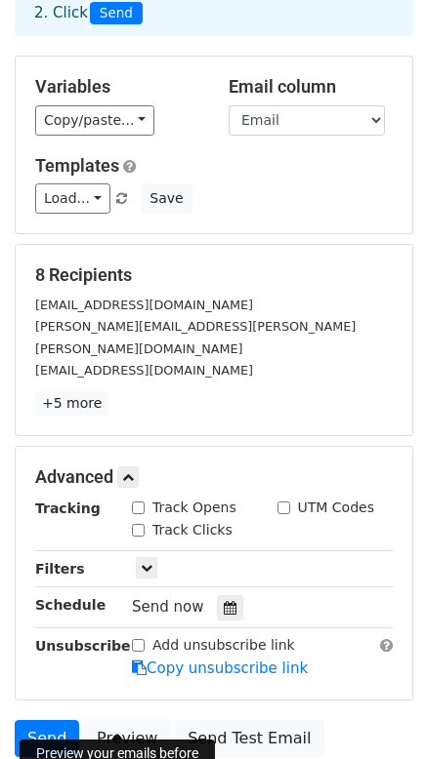
scroll to position [0, 0]
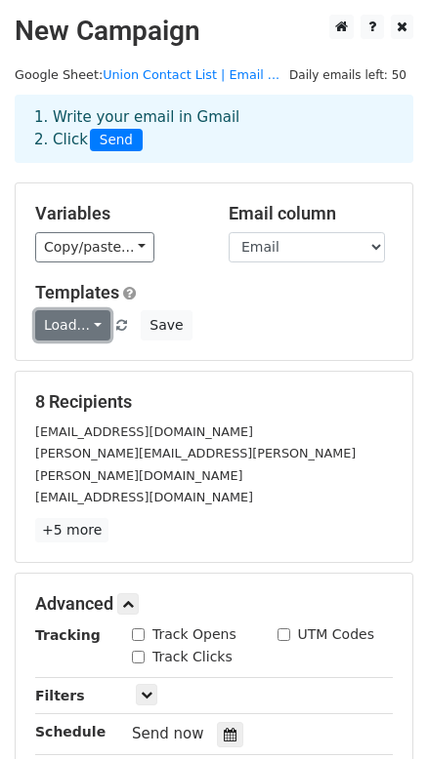
click at [87, 329] on link "Load..." at bounding box center [72, 325] width 75 height 30
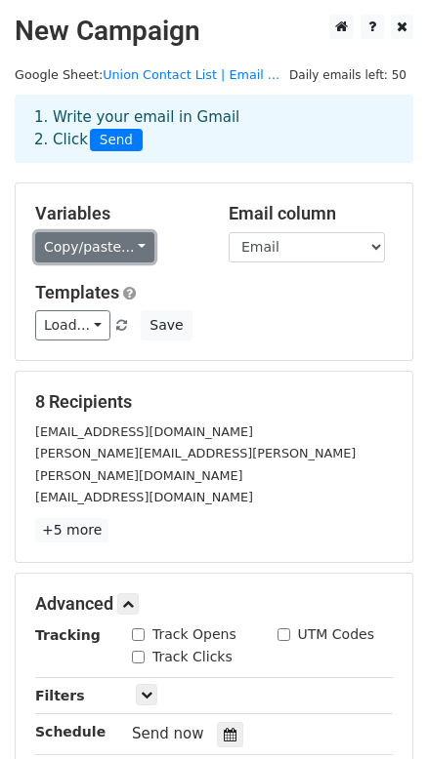
click at [104, 255] on link "Copy/paste..." at bounding box center [94, 247] width 119 height 30
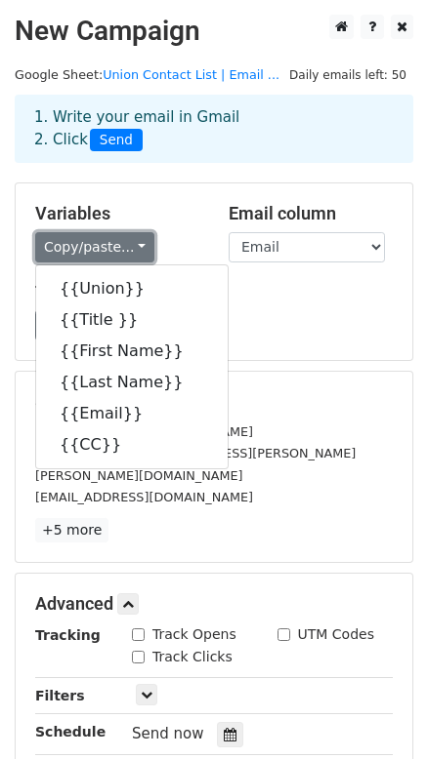
click at [104, 255] on link "Copy/paste..." at bounding box center [94, 247] width 119 height 30
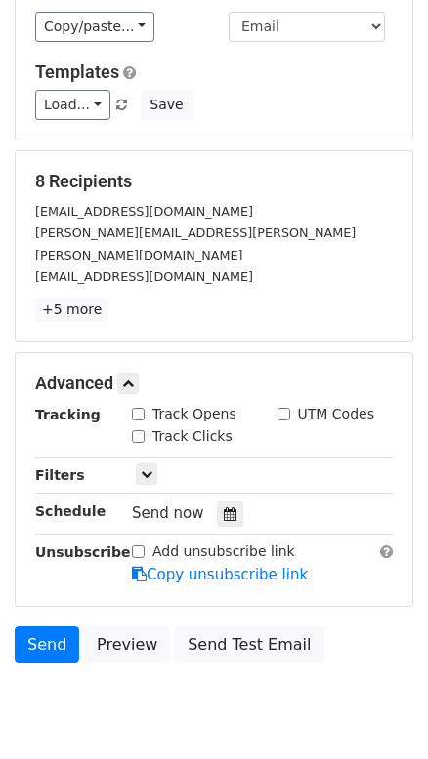
scroll to position [267, 0]
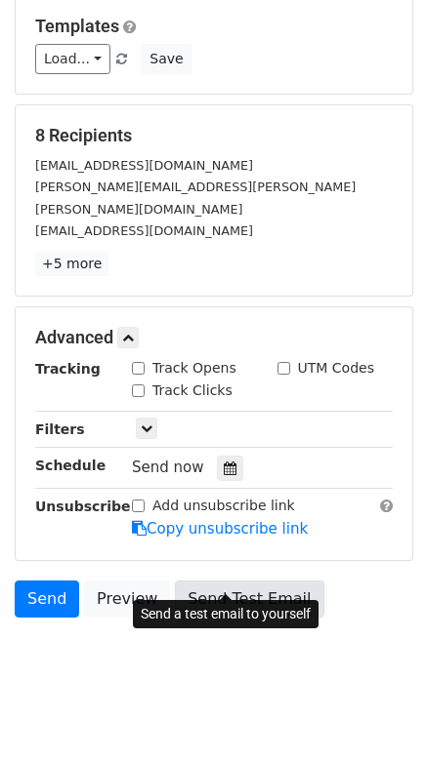
click at [224, 581] on link "Send Test Email" at bounding box center [249, 599] width 148 height 37
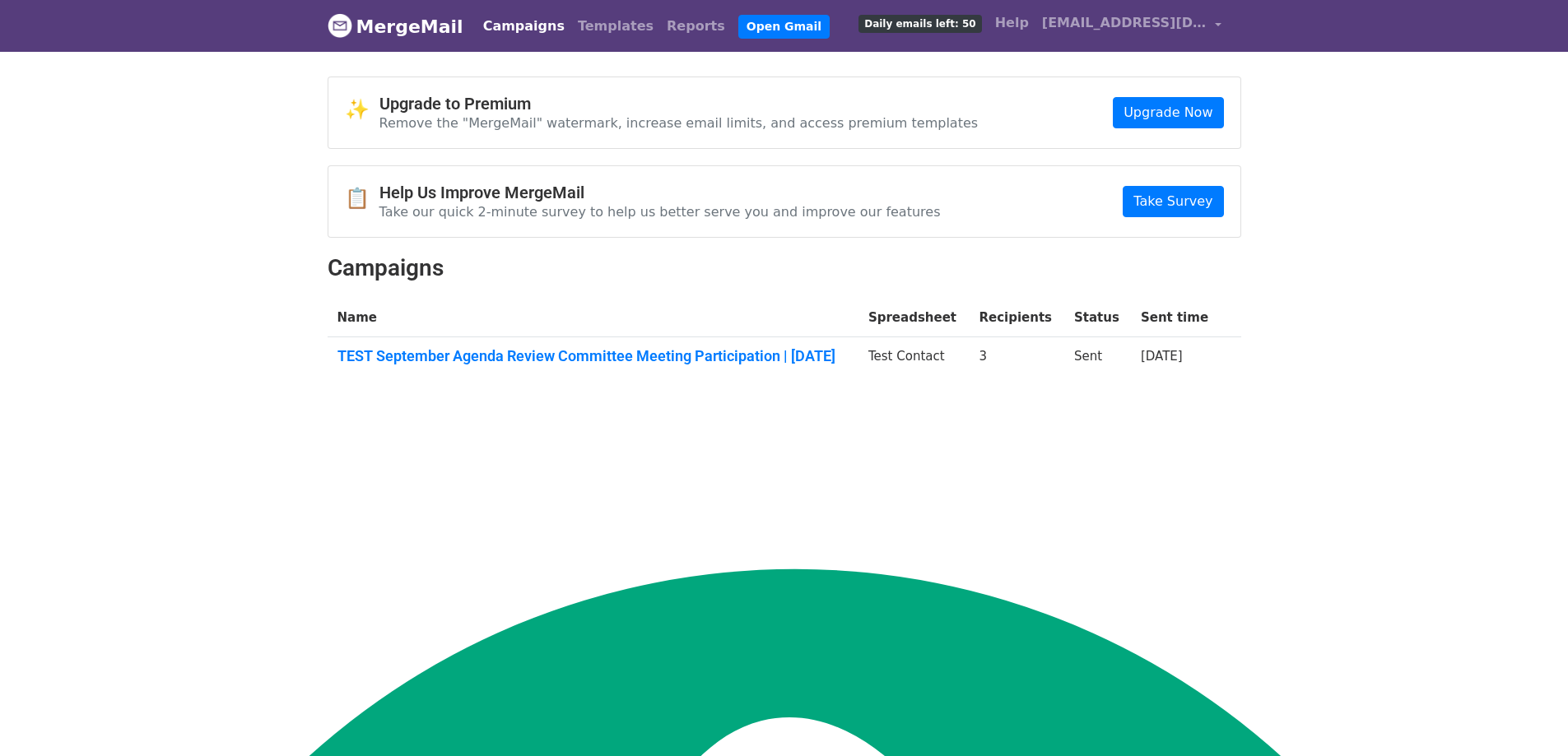
scroll to position [216, 0]
click at [1200, 29] on span "[EMAIL_ADDRESS][DOMAIN_NAME]" at bounding box center [1124, 23] width 164 height 19
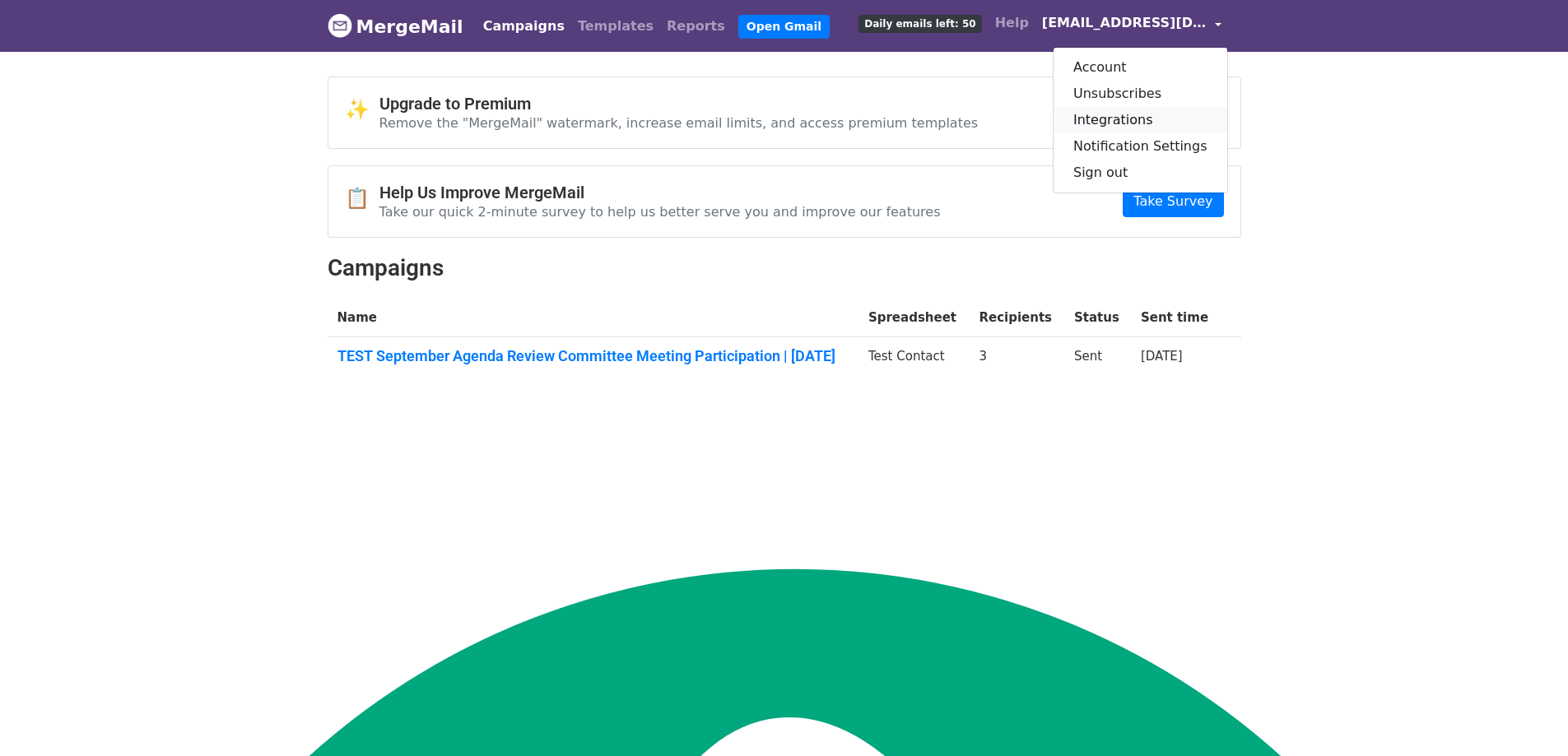
click at [1157, 117] on link "Integrations" at bounding box center [1141, 120] width 174 height 26
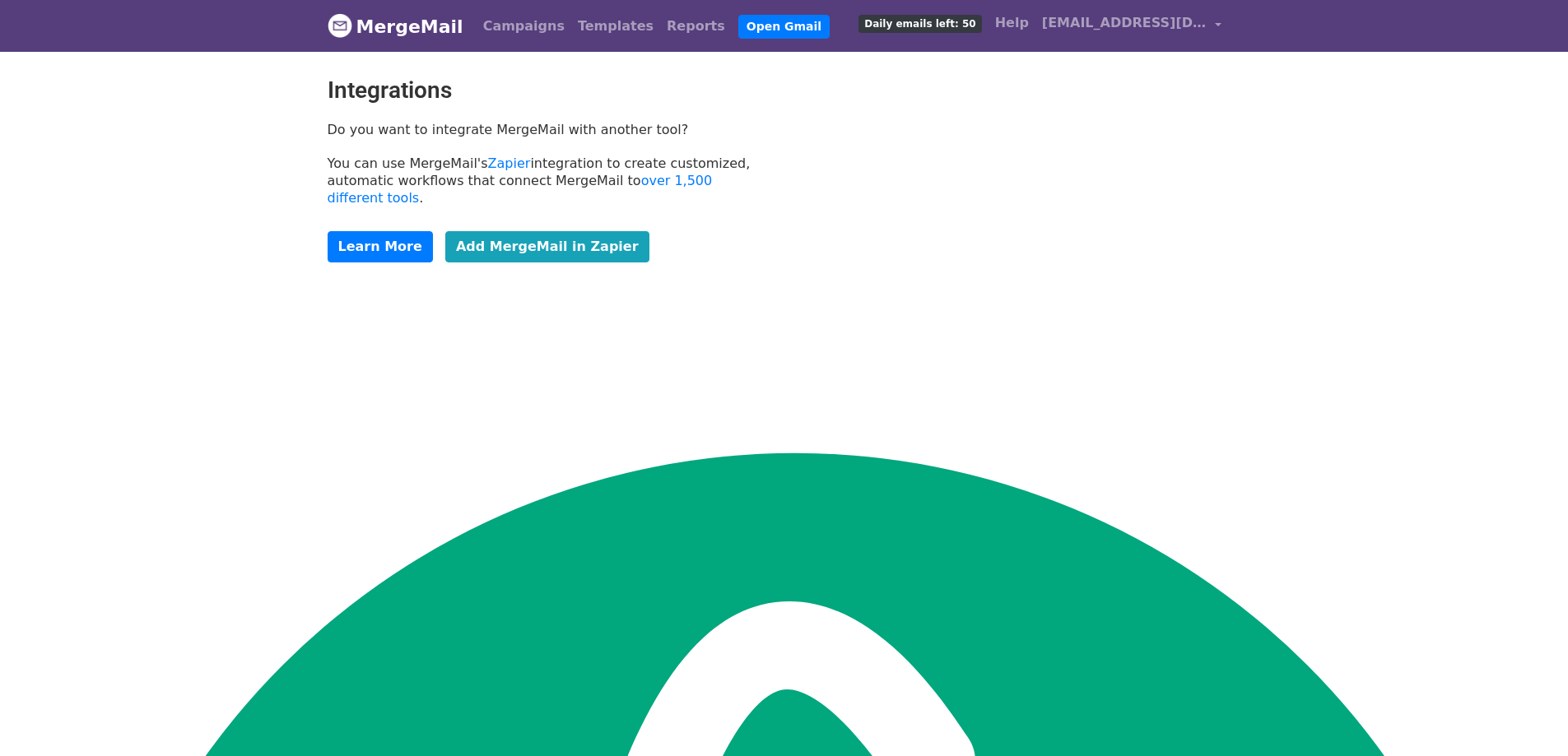
scroll to position [216, 0]
click at [587, 23] on link "Templates" at bounding box center [615, 26] width 89 height 33
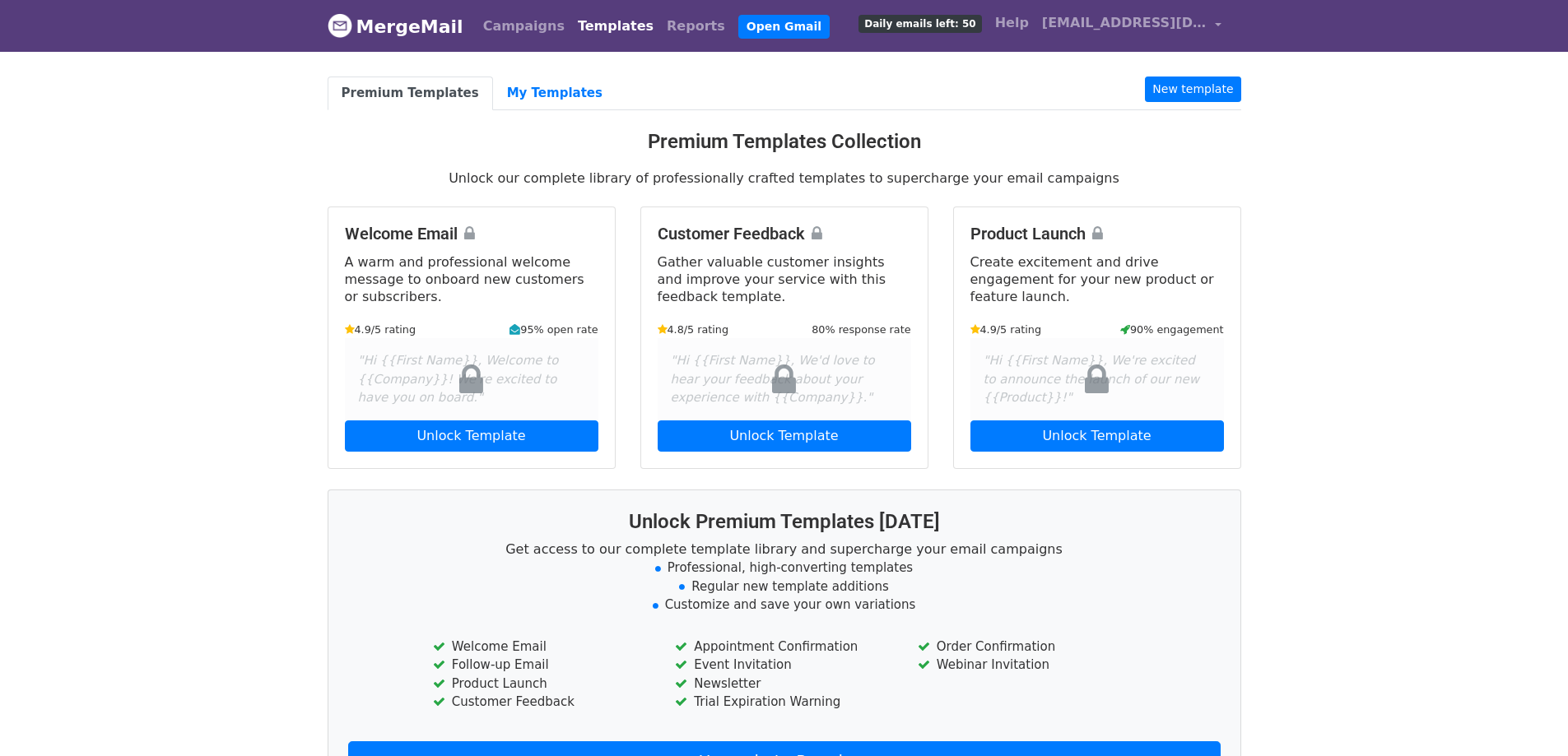
click at [395, 31] on link "MergeMail" at bounding box center [395, 26] width 136 height 35
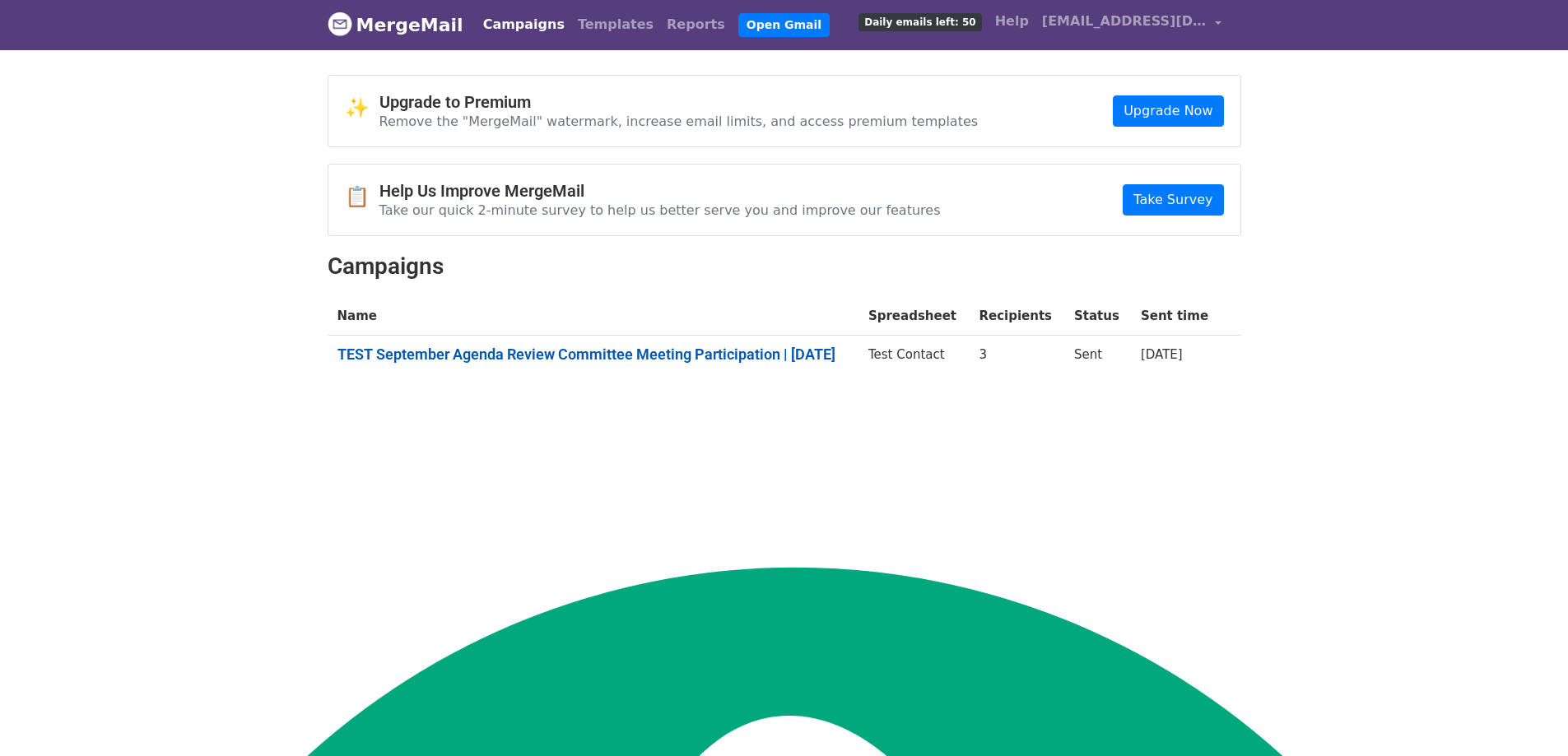
scroll to position [3, 0]
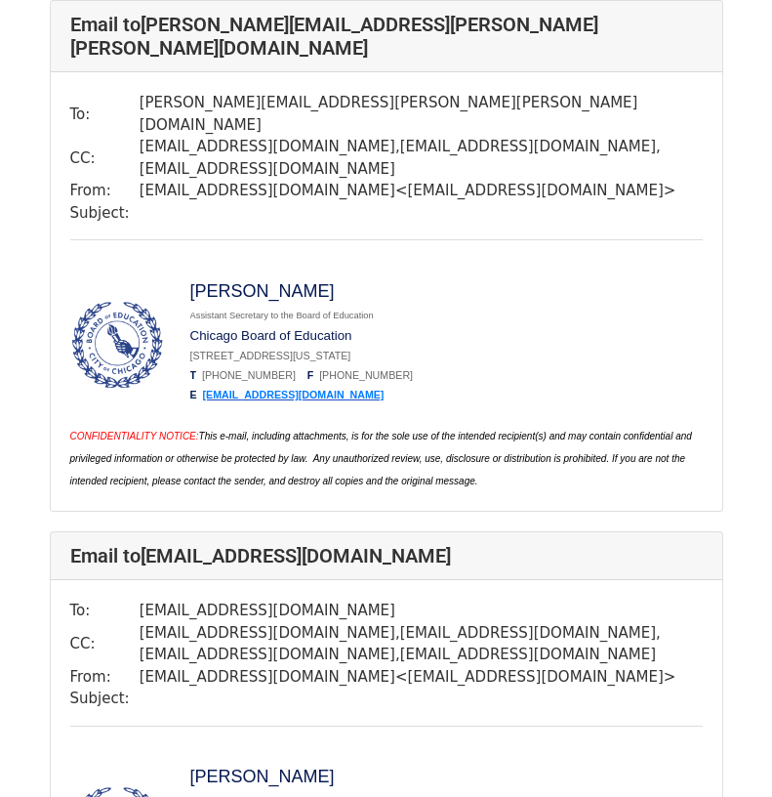
scroll to position [683, 0]
